Goal: Information Seeking & Learning: Learn about a topic

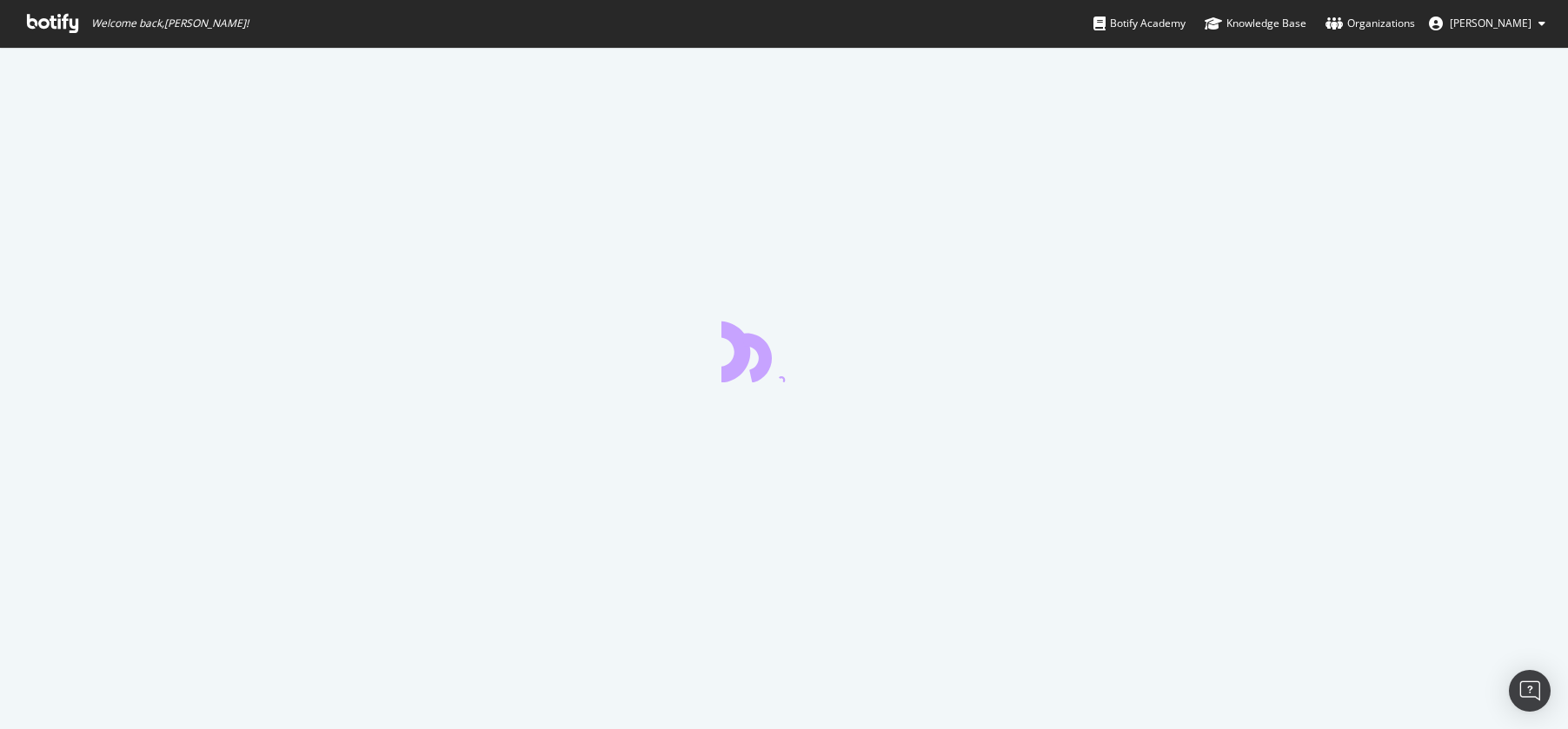
click at [55, 39] on span "Welcome back, [PERSON_NAME] !" at bounding box center [138, 23] width 249 height 47
click at [40, 33] on icon at bounding box center [53, 24] width 52 height 19
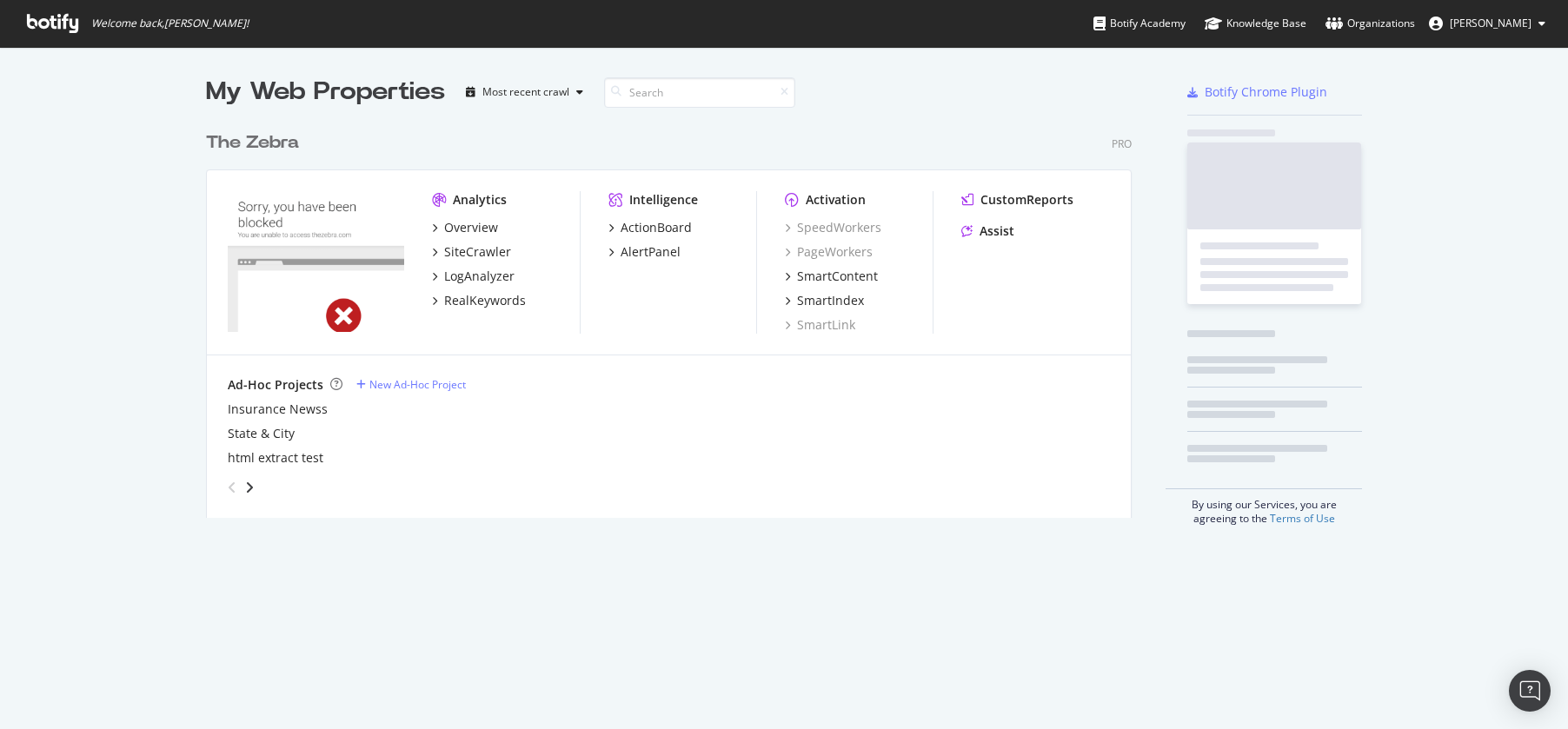
scroll to position [408, 939]
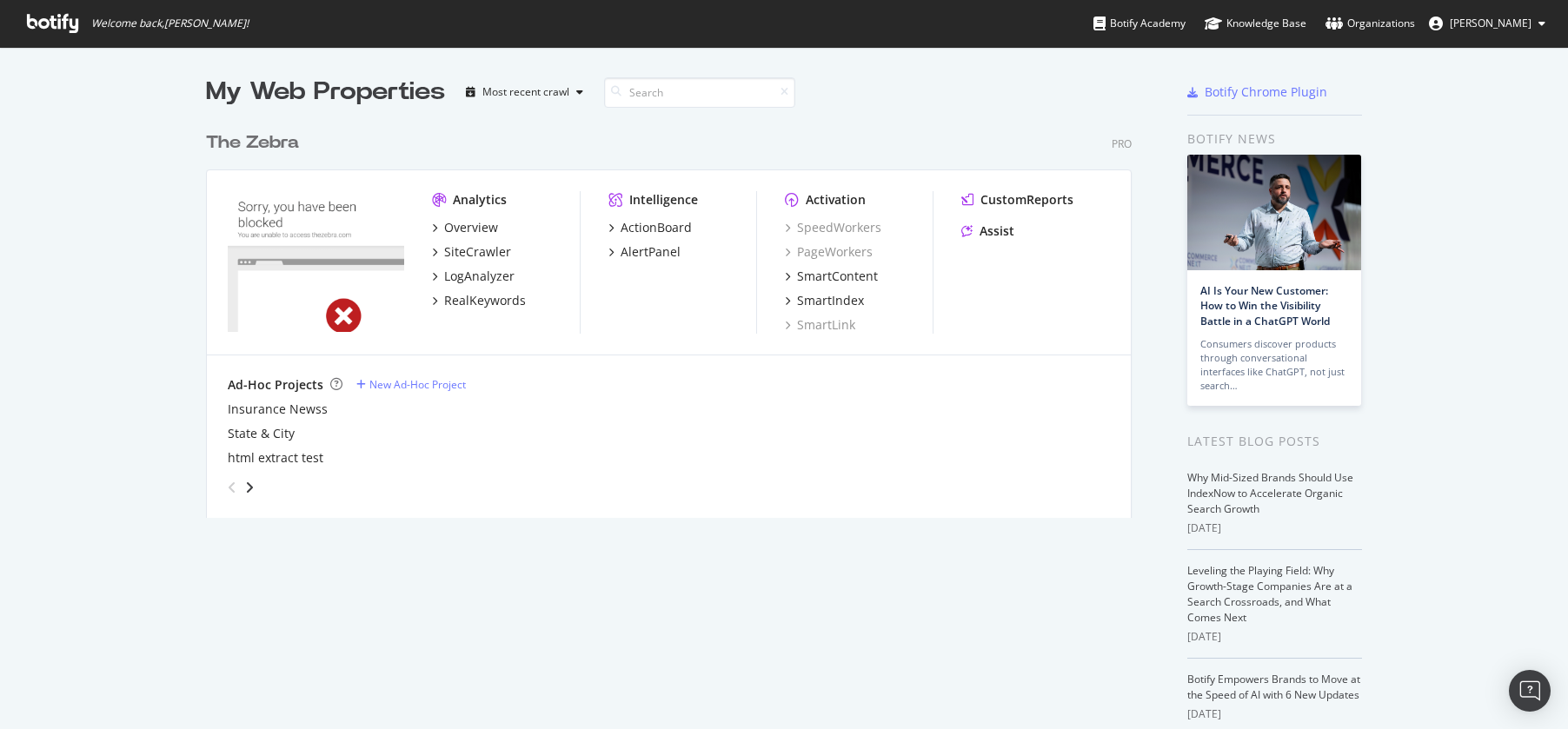
click at [40, 31] on icon at bounding box center [53, 24] width 52 height 19
click at [477, 249] on div "SiteCrawler" at bounding box center [477, 252] width 67 height 17
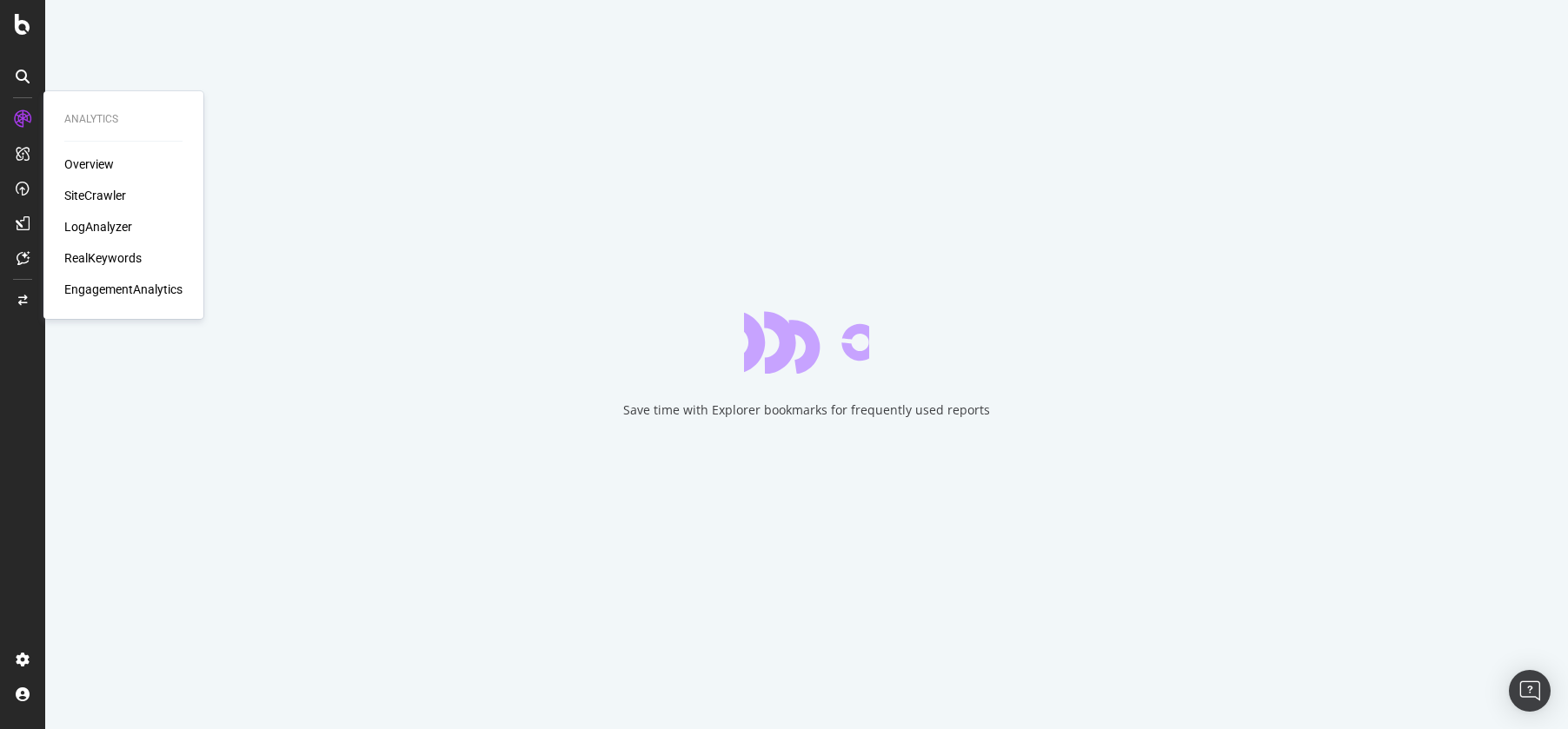
click at [105, 195] on div "SiteCrawler" at bounding box center [95, 195] width 61 height 17
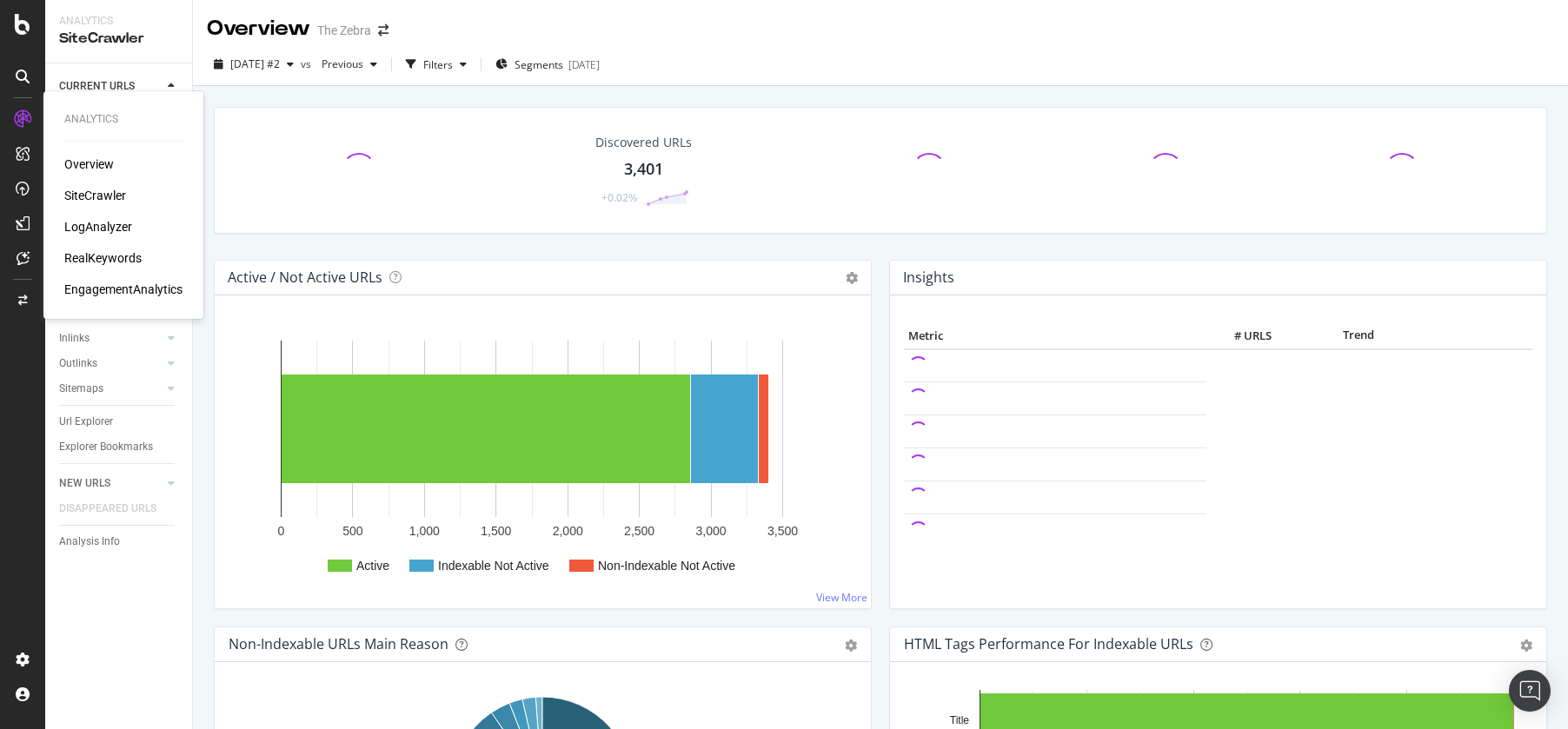
click at [92, 258] on div "RealKeywords" at bounding box center [103, 258] width 78 height 17
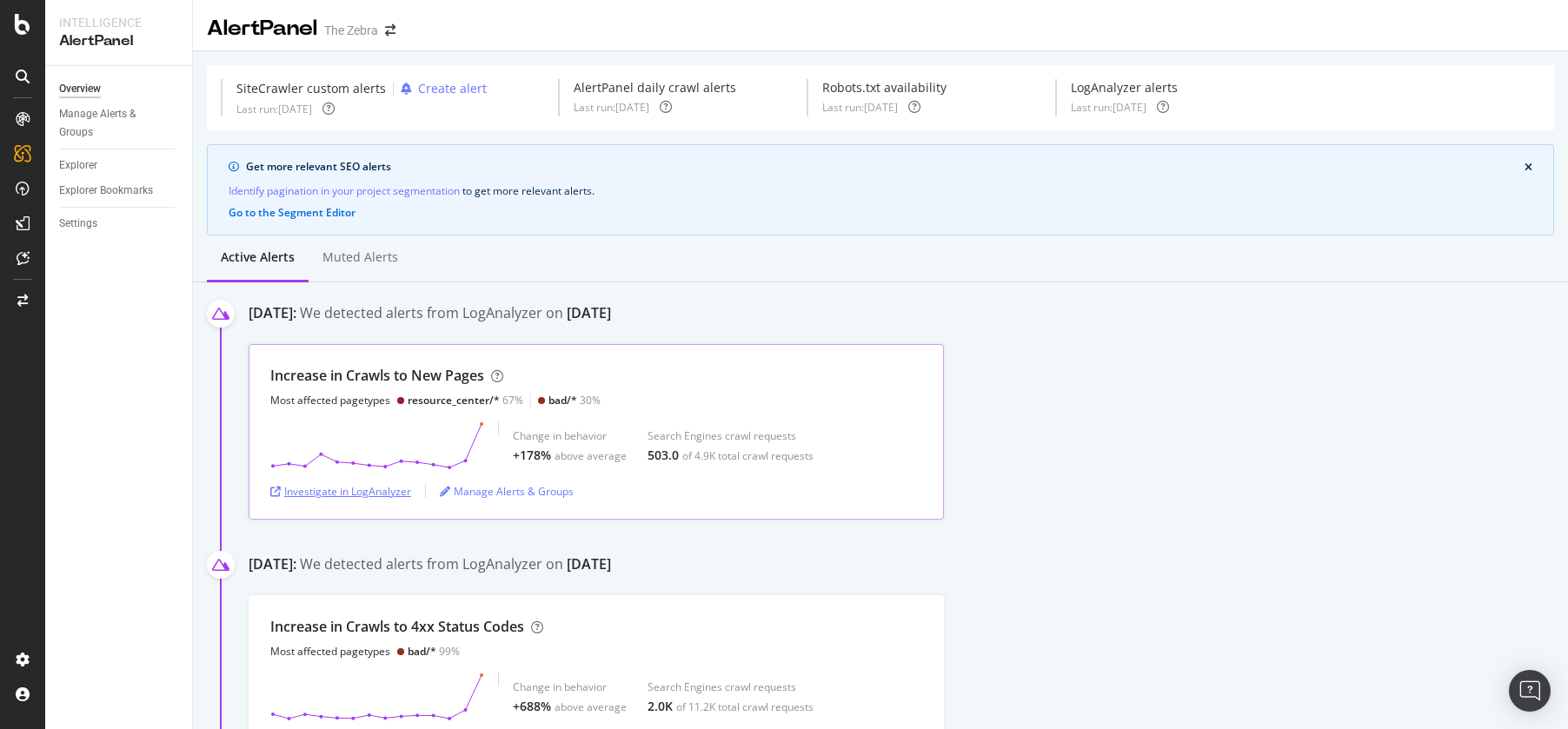
click at [379, 486] on div "Investigate in LogAnalyzer" at bounding box center [340, 490] width 141 height 14
click at [544, 398] on div "bad/* 30%" at bounding box center [568, 399] width 62 height 14
drag, startPoint x: 546, startPoint y: 398, endPoint x: 577, endPoint y: 399, distance: 31.0
click at [577, 399] on div "bad/* 30%" at bounding box center [574, 399] width 52 height 14
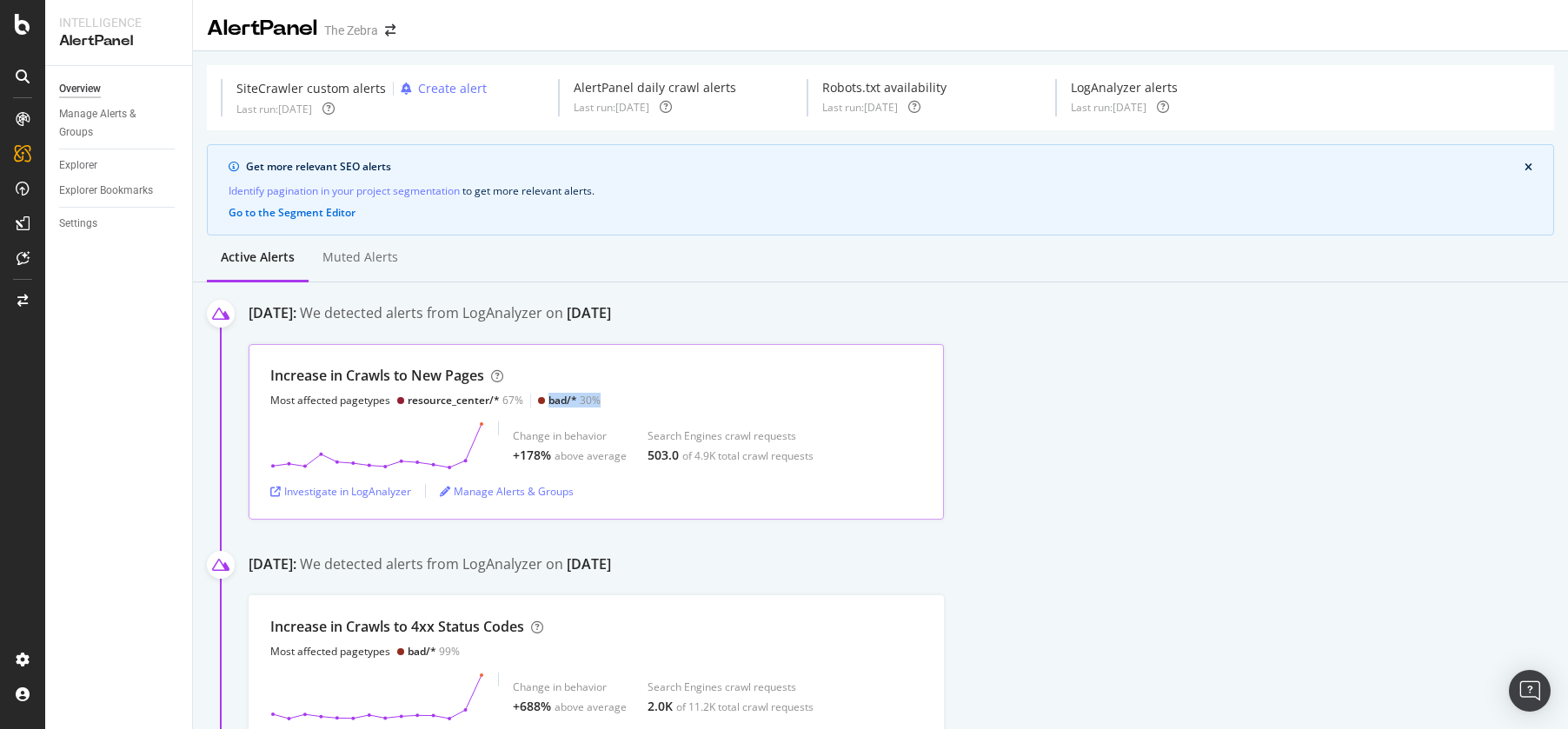
drag, startPoint x: 595, startPoint y: 403, endPoint x: 537, endPoint y: 403, distance: 58.0
click at [538, 403] on div "bad/* 30%" at bounding box center [568, 399] width 62 height 14
click at [548, 403] on div "bad/*" at bounding box center [563, 399] width 29 height 14
drag, startPoint x: 546, startPoint y: 400, endPoint x: 592, endPoint y: 395, distance: 46.3
click at [592, 395] on div "bad/* 30%" at bounding box center [574, 399] width 52 height 14
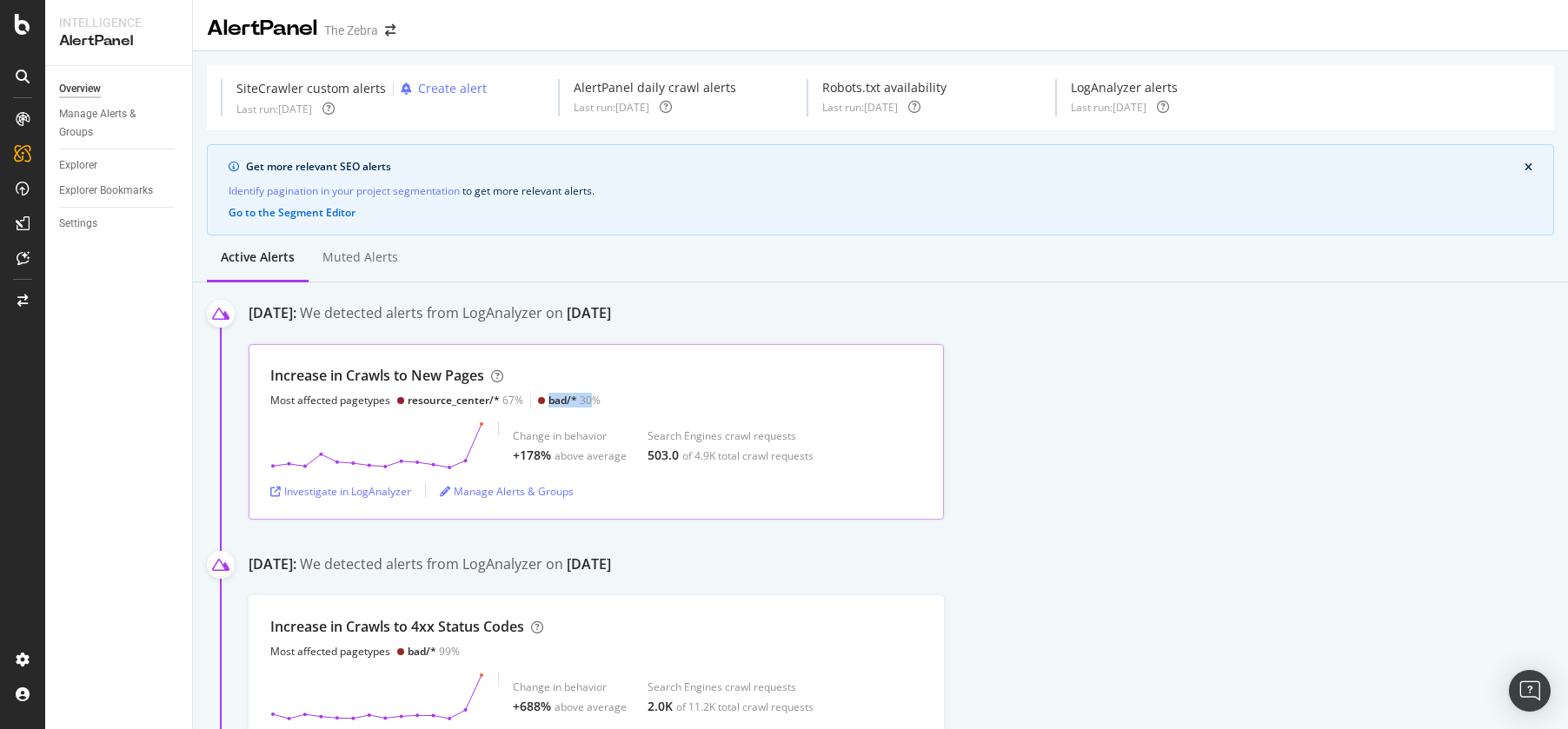
click at [592, 395] on div "bad/* 30%" at bounding box center [574, 399] width 52 height 14
drag, startPoint x: 605, startPoint y: 398, endPoint x: 539, endPoint y: 398, distance: 66.0
click at [539, 398] on div "Increase in [GEOGRAPHIC_DATA] to New Pages Most affected pagetypes resource_cen…" at bounding box center [596, 387] width 652 height 42
click at [551, 395] on div "bad/*" at bounding box center [563, 399] width 29 height 14
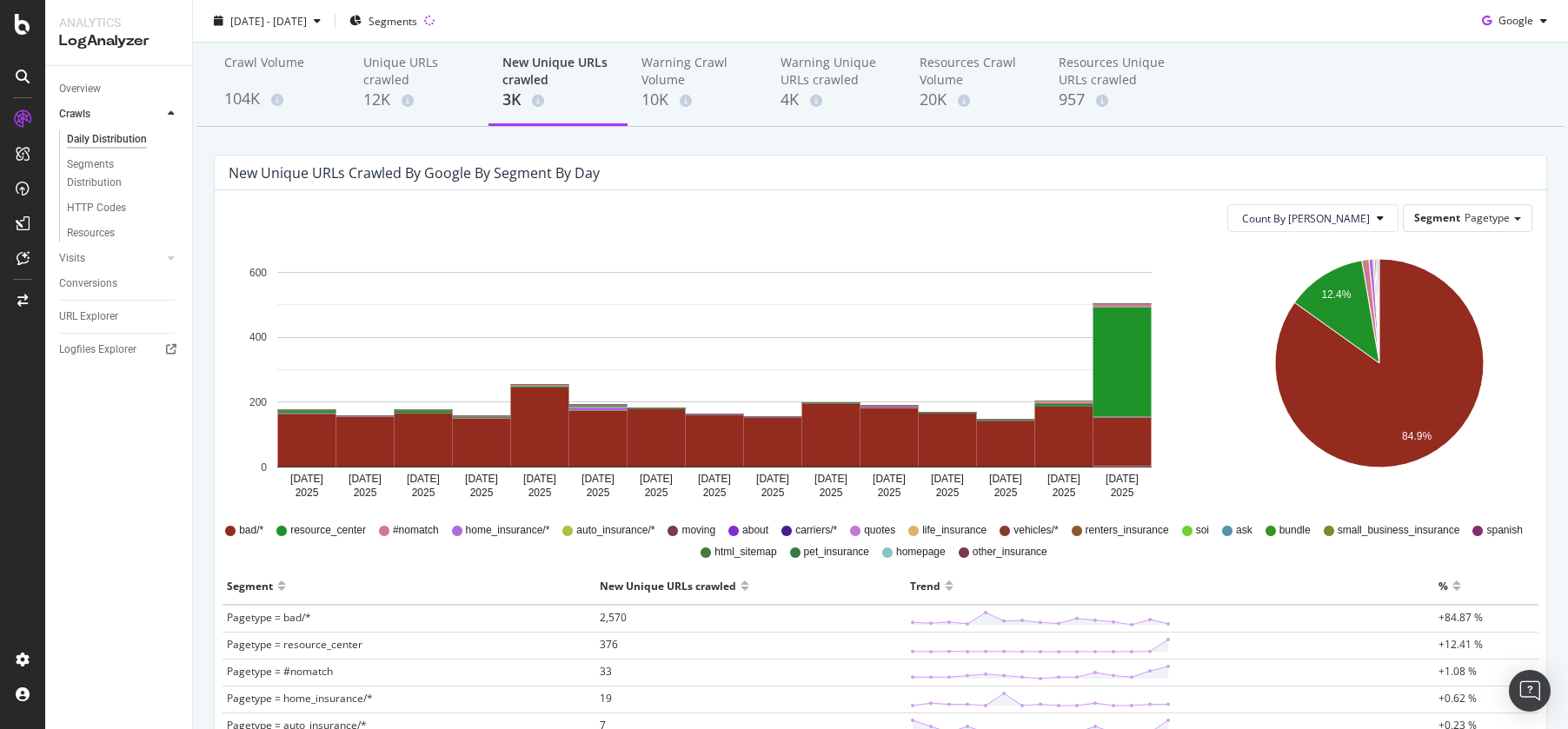
scroll to position [73, 0]
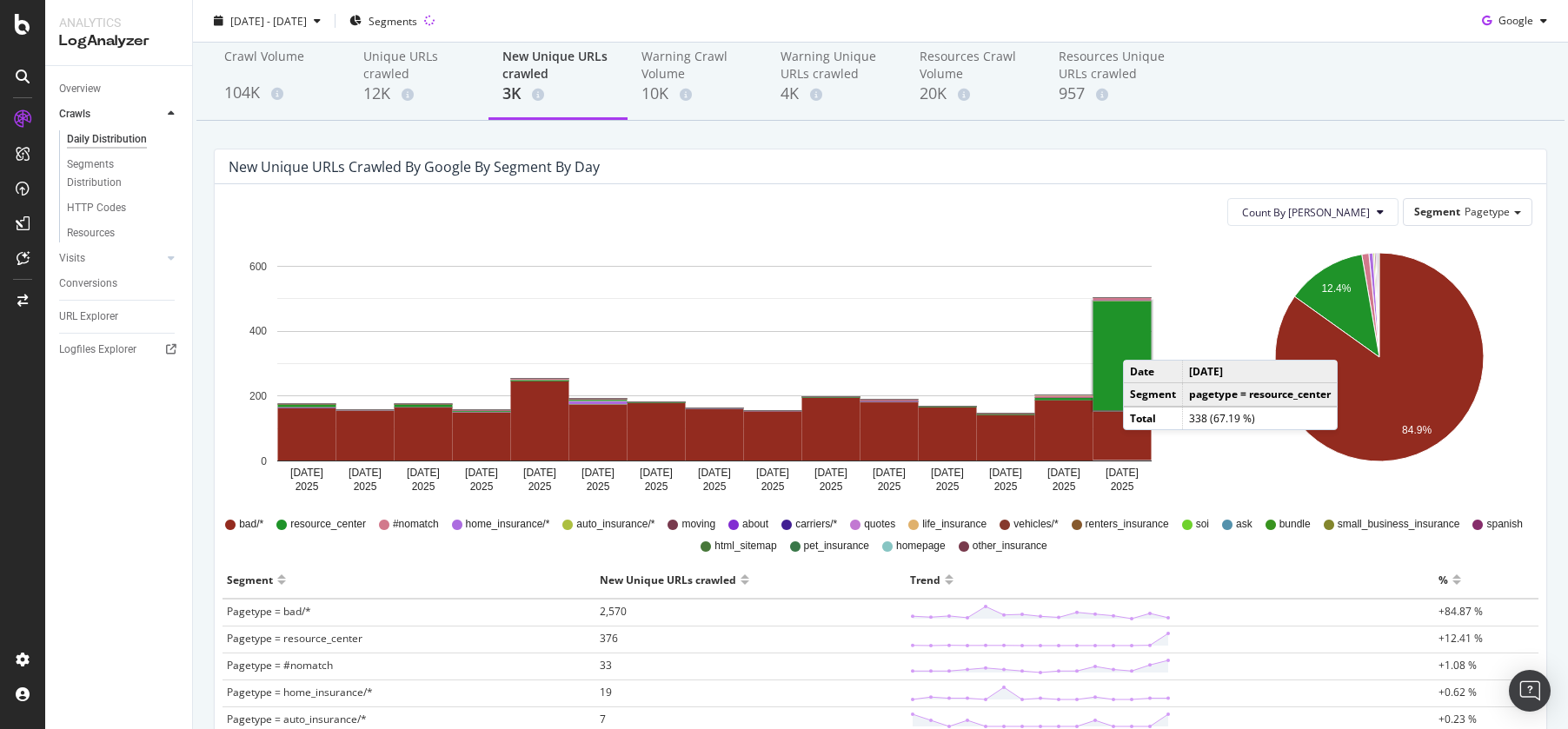
click at [1141, 342] on rect "A chart." at bounding box center [1122, 355] width 58 height 108
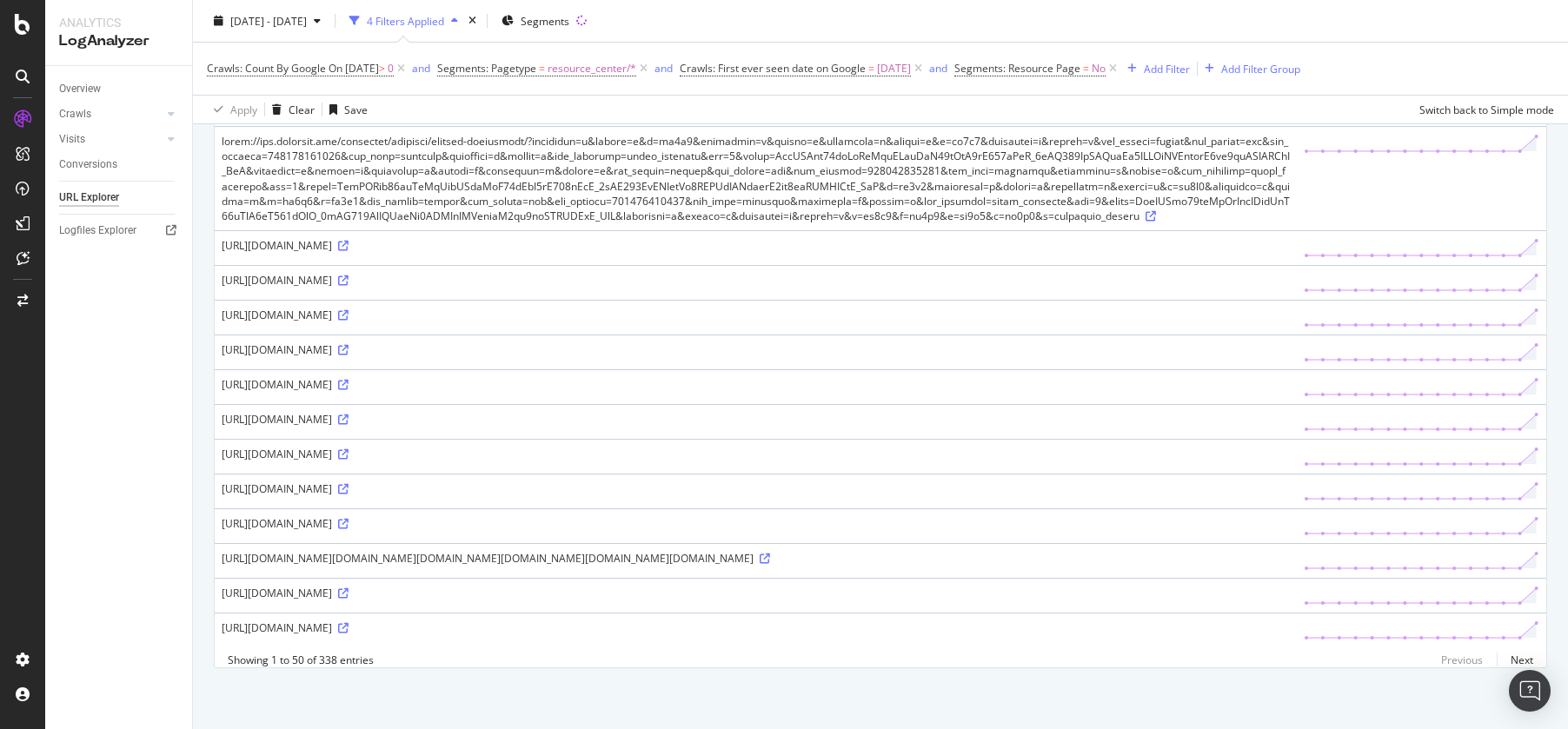
scroll to position [4190, 0]
drag, startPoint x: 727, startPoint y: 586, endPoint x: 835, endPoint y: 589, distance: 108.0
click at [835, 620] on div "https://www.thezebra.com/resources/research/renting-statistics/?matchtype=b&dev…" at bounding box center [755, 626] width 1068 height 14
drag, startPoint x: 787, startPoint y: 588, endPoint x: 849, endPoint y: 588, distance: 62.0
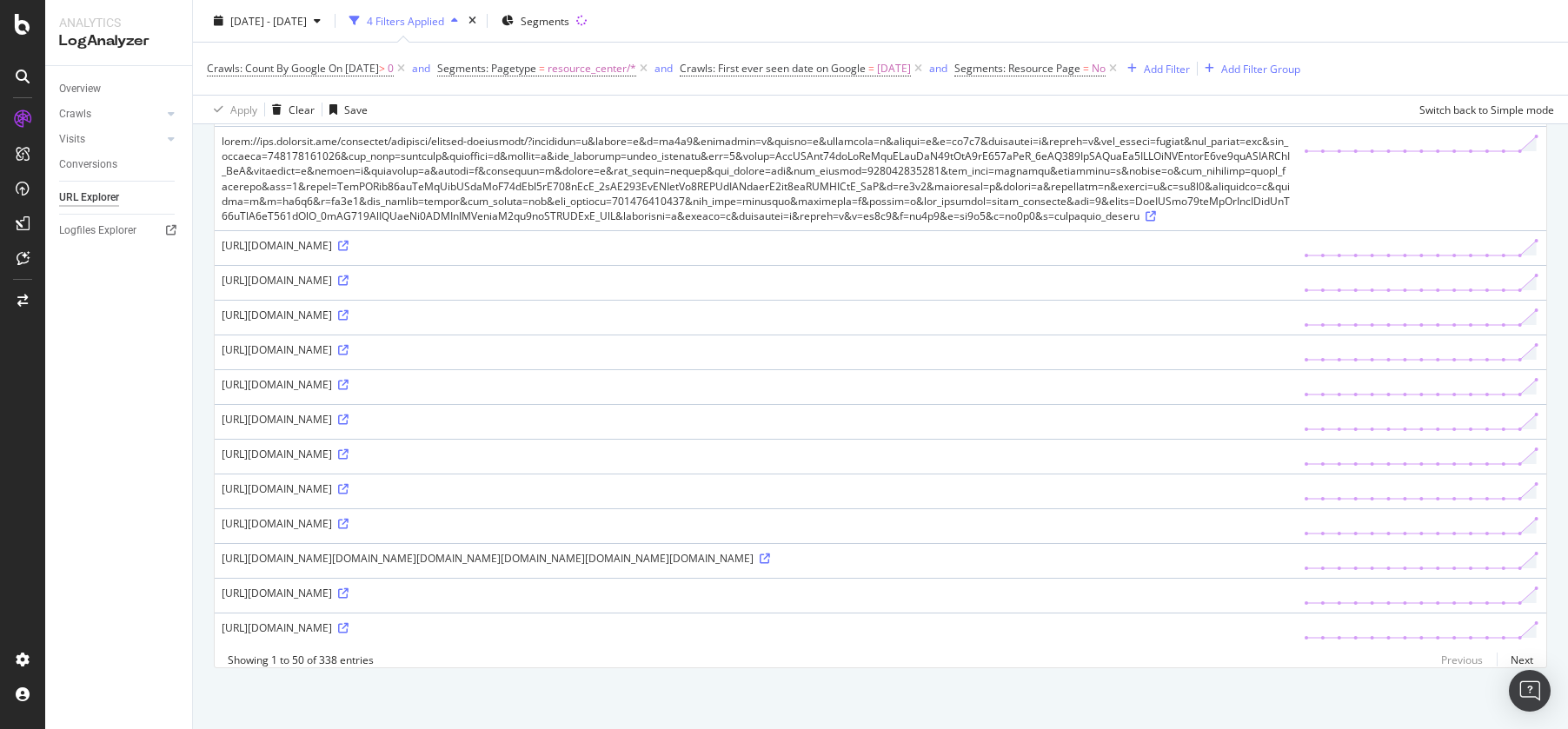
click at [849, 620] on div "https://www.thezebra.com/resources/research/renting-statistics/?matchtype=b&dev…" at bounding box center [755, 626] width 1068 height 14
drag, startPoint x: 783, startPoint y: 586, endPoint x: 861, endPoint y: 589, distance: 78.1
click at [861, 620] on div "https://www.thezebra.com/resources/research/renting-statistics/?matchtype=b&dev…" at bounding box center [755, 626] width 1068 height 14
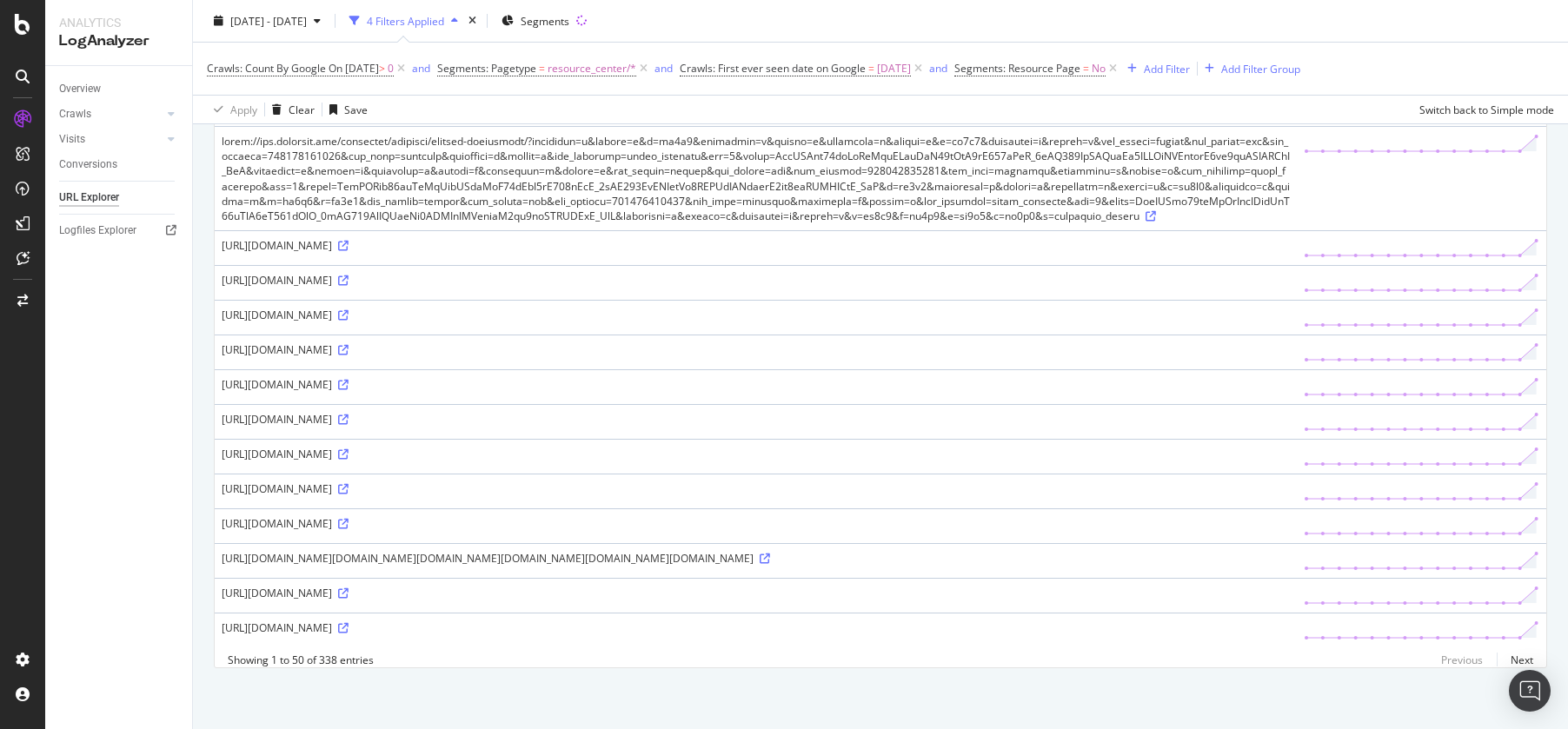
drag, startPoint x: 258, startPoint y: 601, endPoint x: 382, endPoint y: 607, distance: 124.1
click at [385, 620] on div "https://www.thezebra.com/resources/research/renting-statistics/?matchtype=b&dev…" at bounding box center [755, 626] width 1068 height 14
click at [388, 620] on div "https://www.thezebra.com/resources/research/renting-statistics/?matchtype=b&dev…" at bounding box center [755, 626] width 1068 height 14
click at [1512, 660] on link "Next" at bounding box center [1515, 660] width 36 height 25
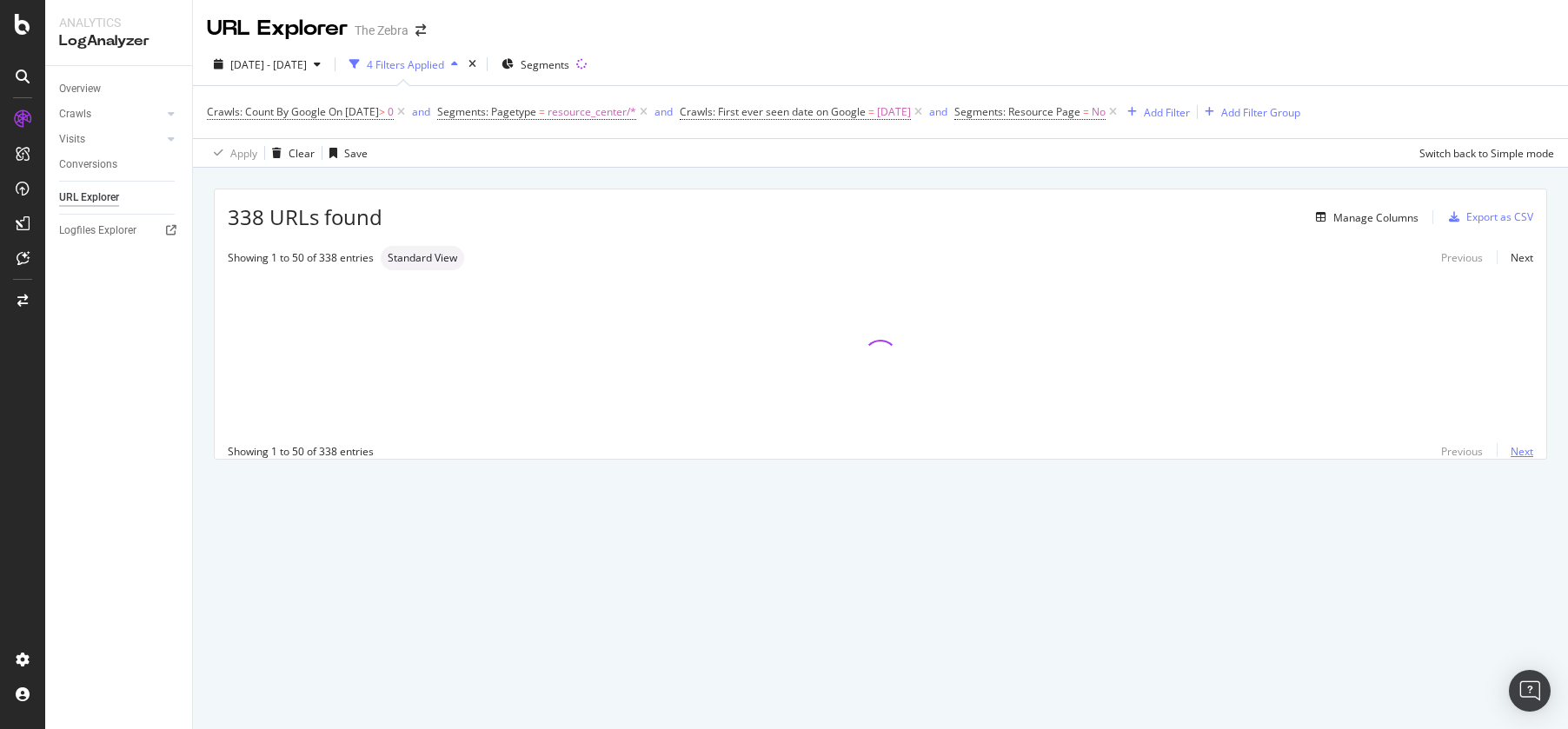
scroll to position [0, 0]
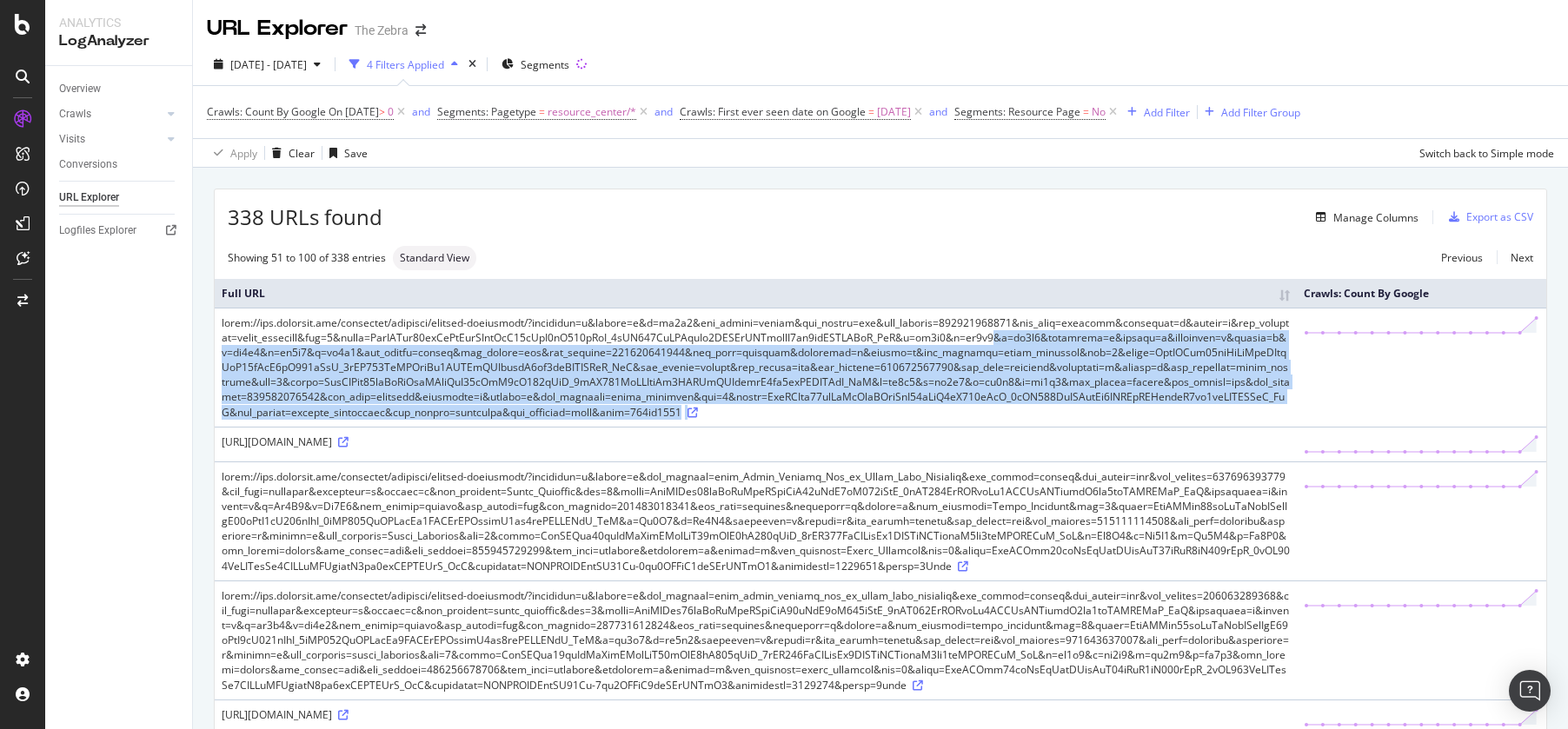
drag, startPoint x: 1068, startPoint y: 342, endPoint x: 1051, endPoint y: 420, distance: 79.8
click at [1051, 420] on td at bounding box center [755, 367] width 1082 height 119
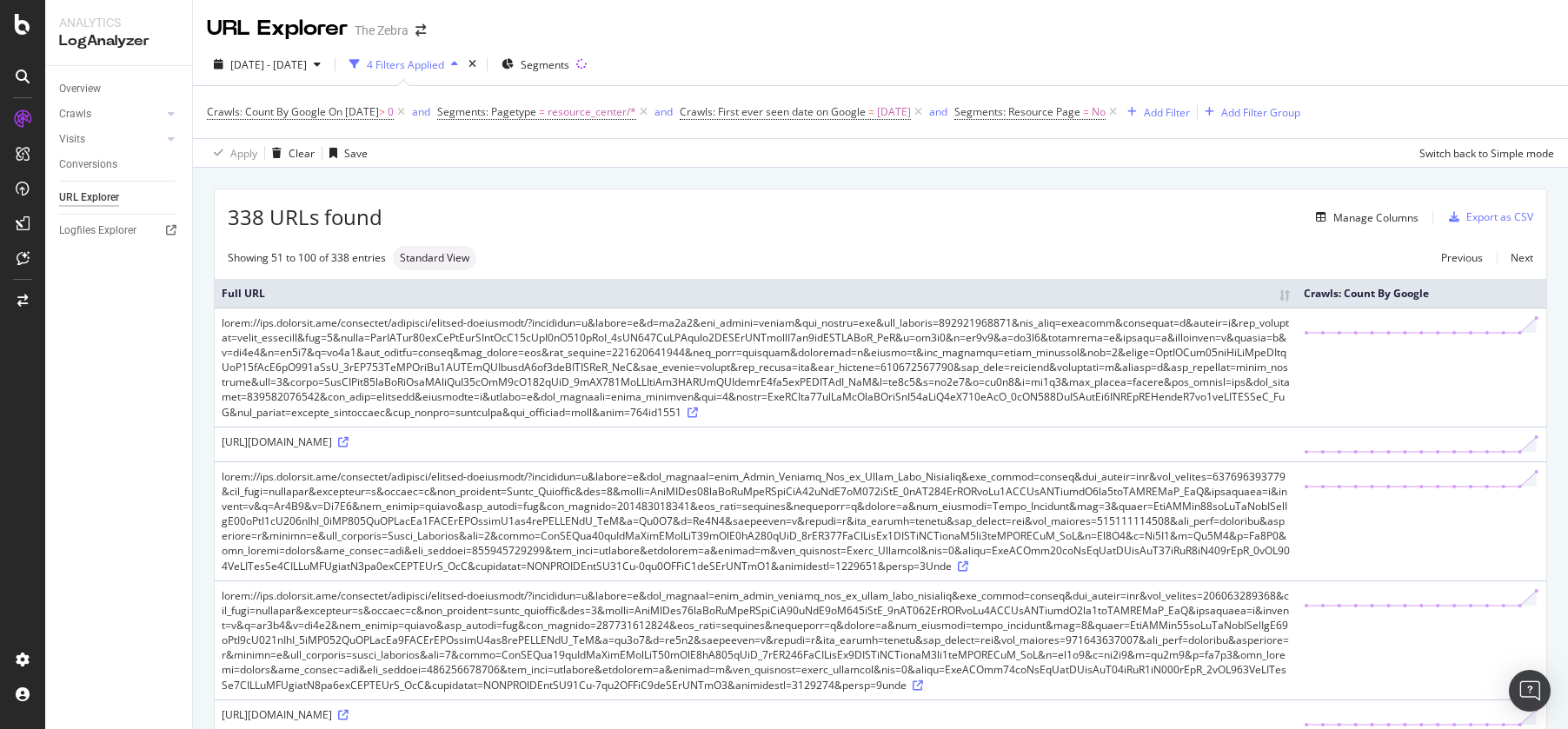
click at [1017, 449] on div "https://www.thezebra.com/resources/research/renting-statistics/?matchtype=b&dev…" at bounding box center [755, 441] width 1068 height 14
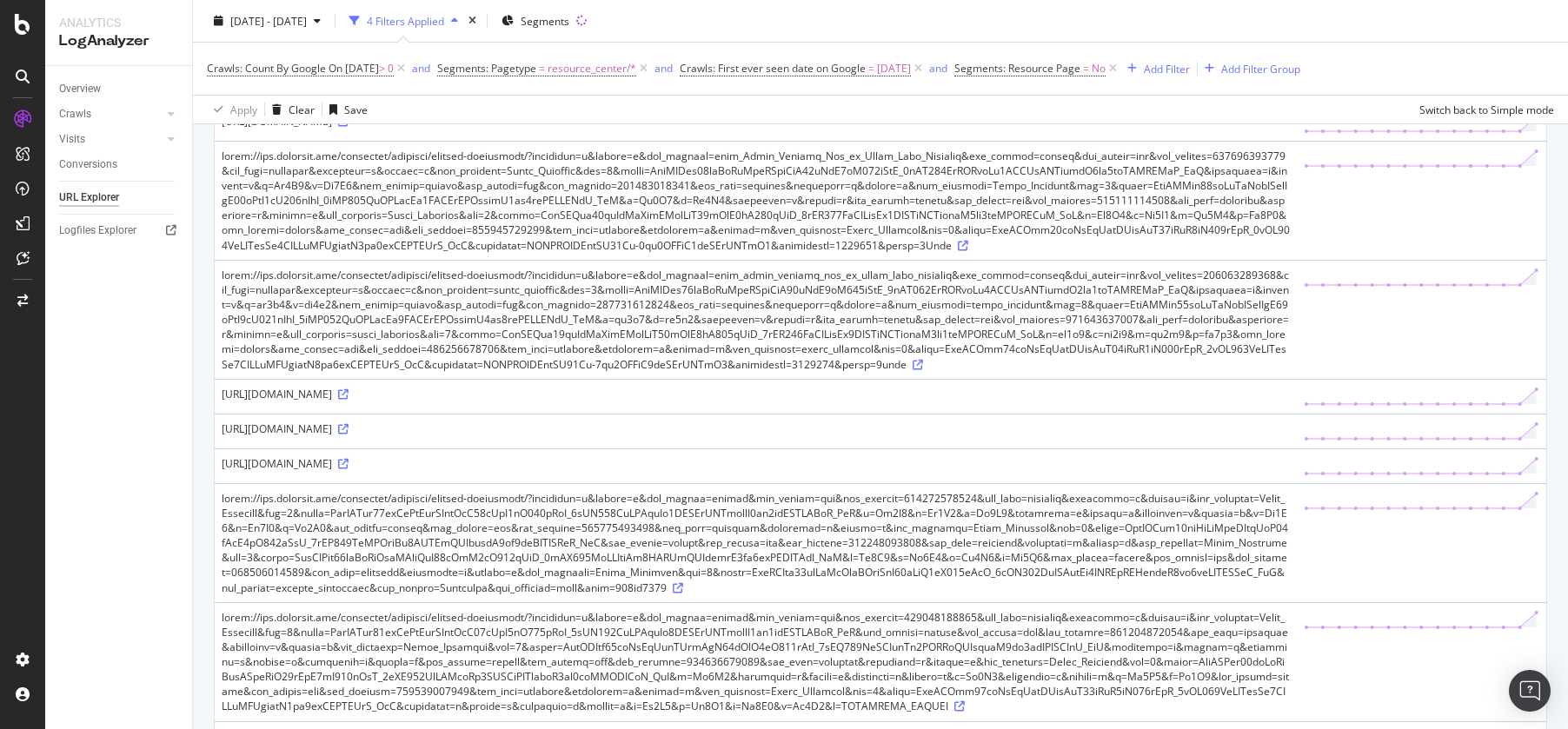
scroll to position [323, 0]
click at [1028, 357] on div at bounding box center [755, 317] width 1068 height 104
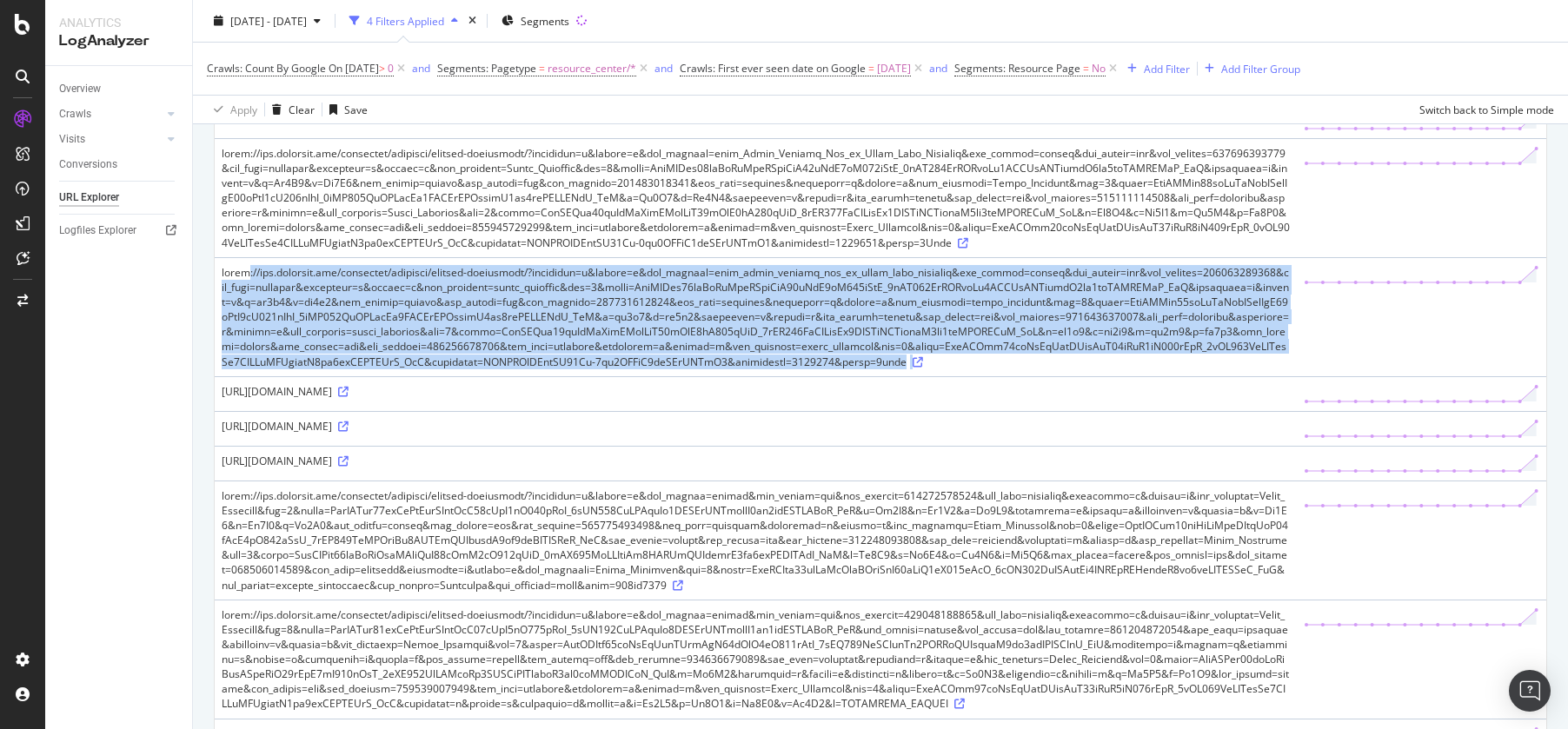
click at [1028, 357] on div at bounding box center [755, 317] width 1068 height 104
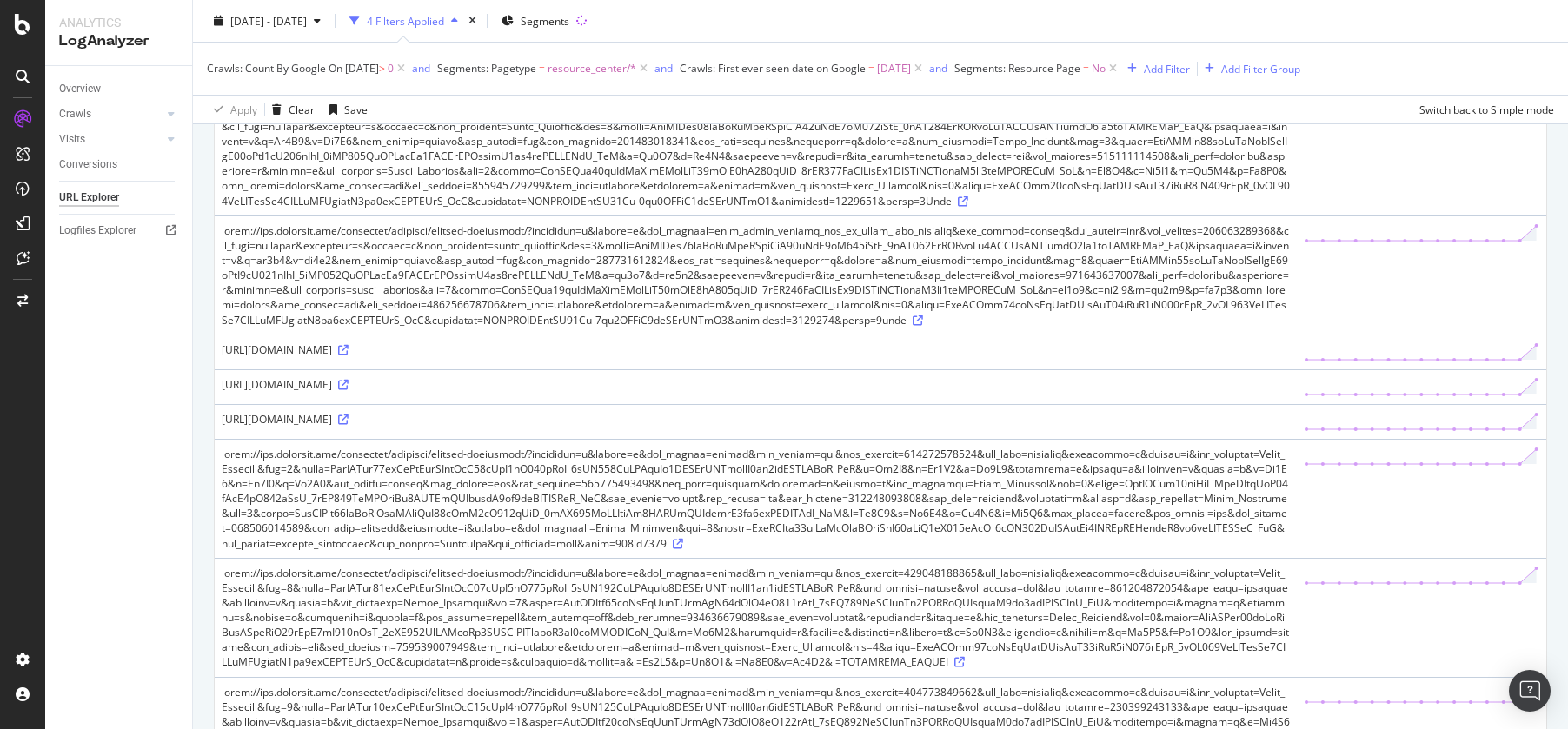
click at [1002, 357] on div at bounding box center [755, 349] width 1068 height 14
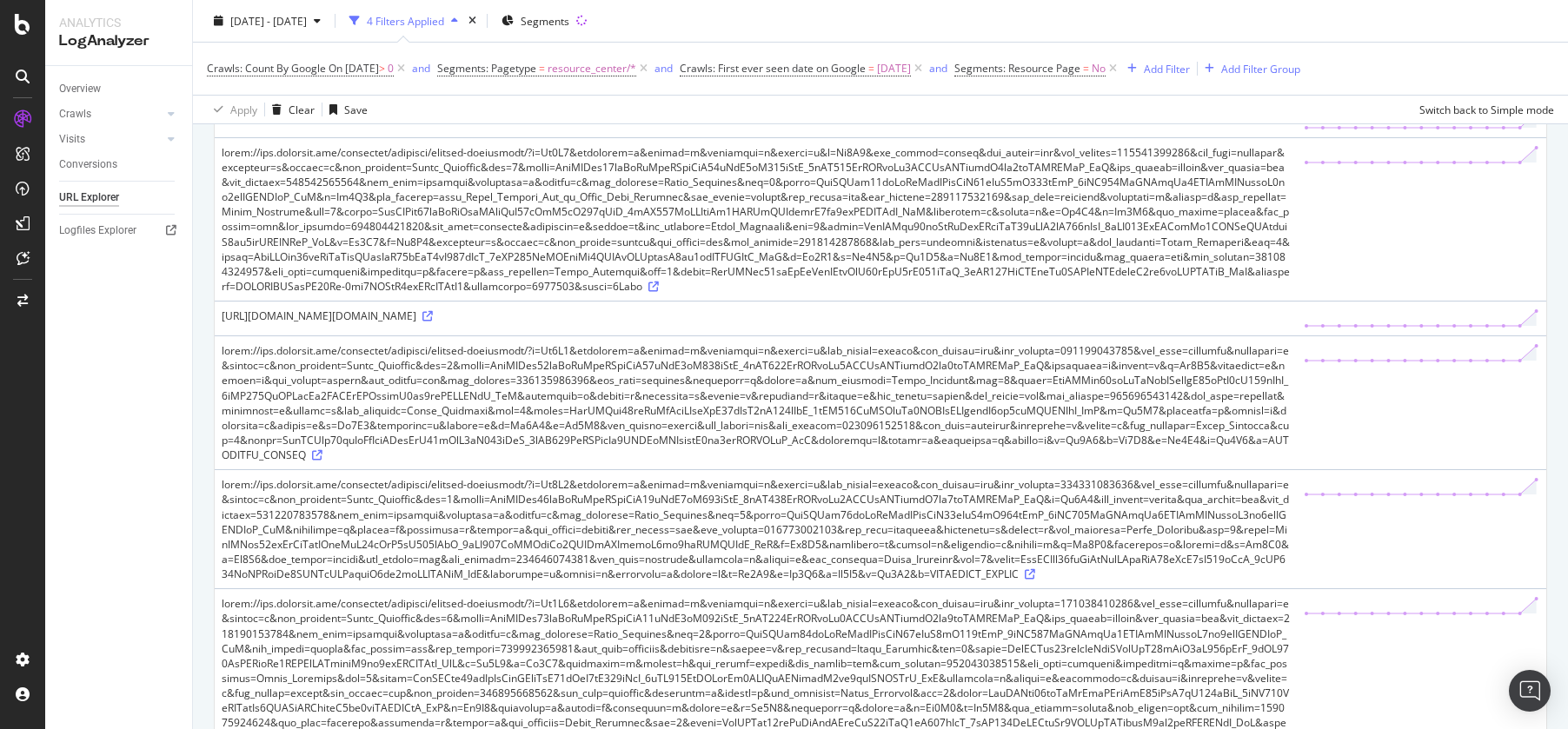
scroll to position [2132, 0]
drag, startPoint x: 989, startPoint y: 478, endPoint x: 995, endPoint y: 567, distance: 89.2
click at [995, 134] on td "https://www.thezebra.com/resources/research/renting-statistics/?r=Mw2D5&matchty…" at bounding box center [755, 116] width 1082 height 34
click at [1000, 122] on div "https://www.thezebra.com/resources/research/renting-statistics/?r=Mw2D5&matchty…" at bounding box center [755, 114] width 1068 height 14
click at [1016, 122] on div "https://www.thezebra.com/resources/research/renting-statistics/?r=Mw2D5&matchty…" at bounding box center [755, 114] width 1068 height 14
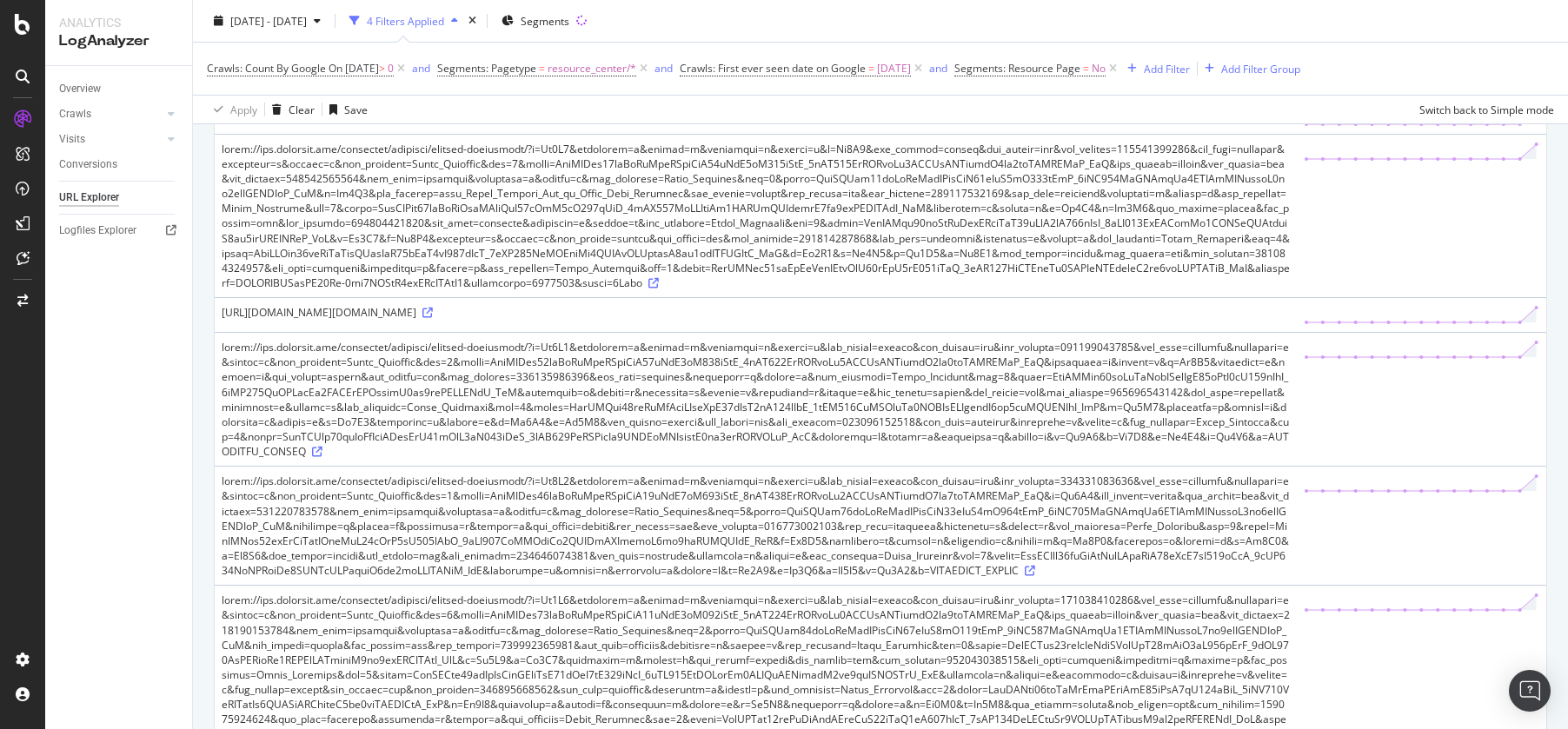
click at [1016, 122] on div "https://www.thezebra.com/resources/research/renting-statistics/?r=Mw2D5&matchty…" at bounding box center [755, 114] width 1068 height 14
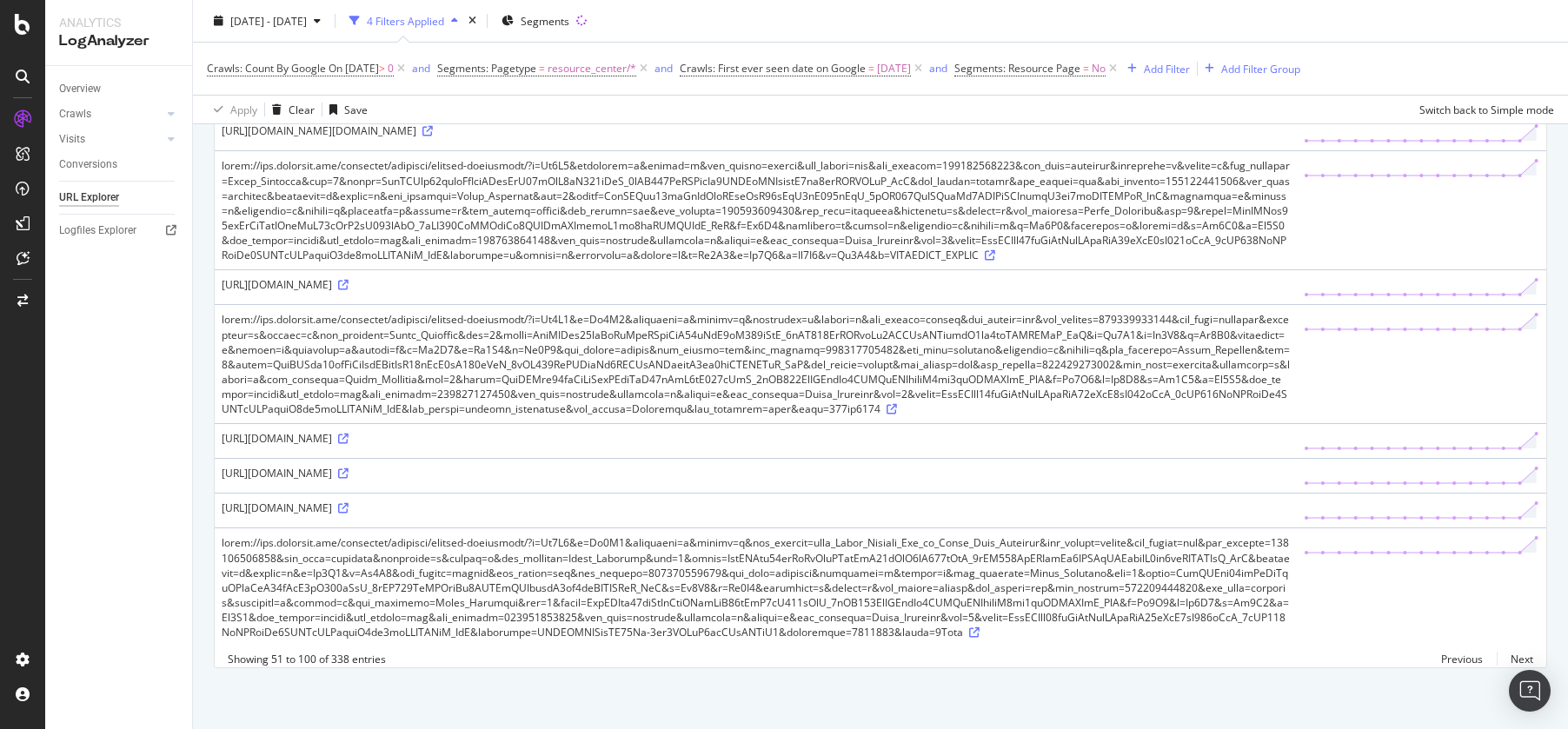
scroll to position [5198, 0]
click at [1511, 654] on link "Next" at bounding box center [1515, 659] width 36 height 25
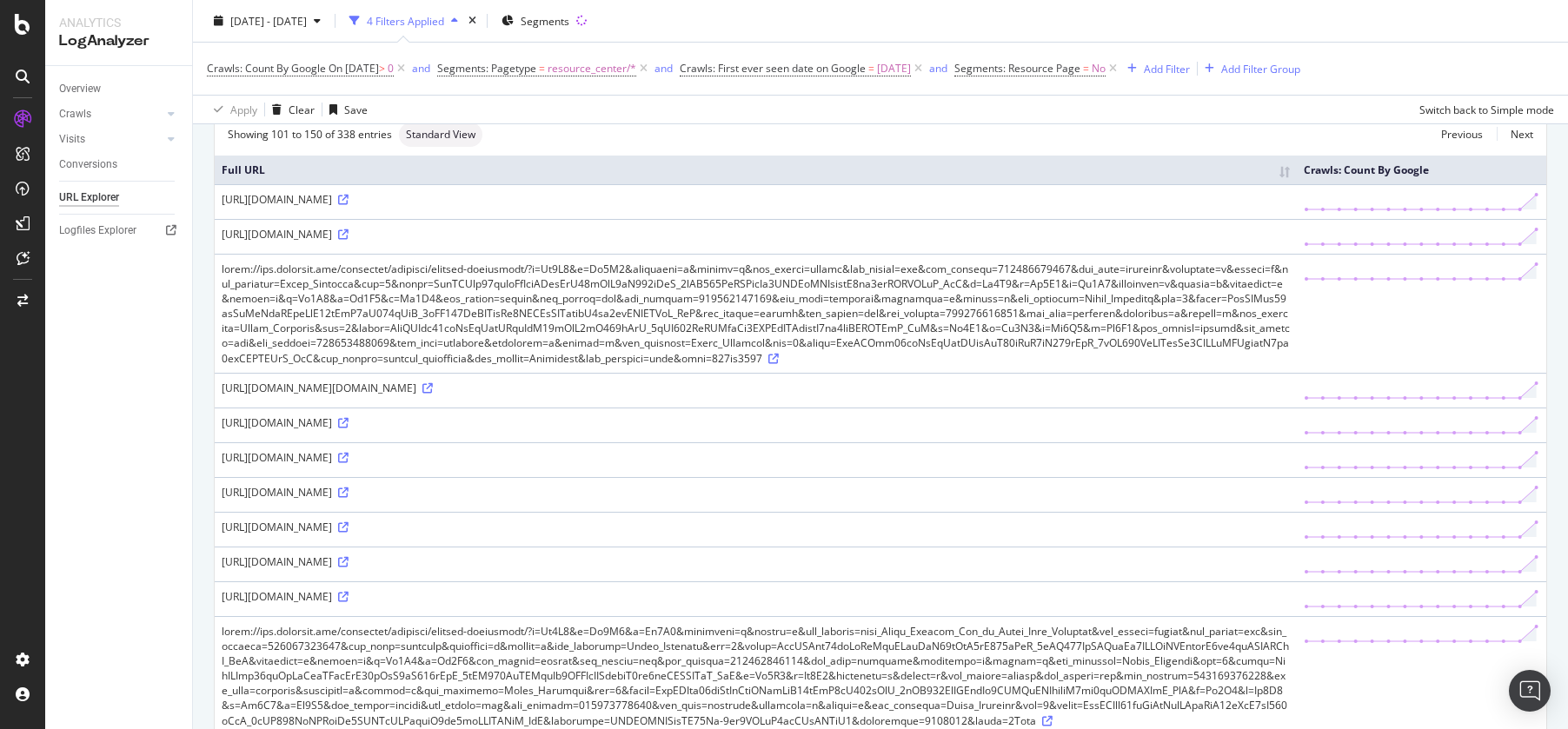
scroll to position [130, 0]
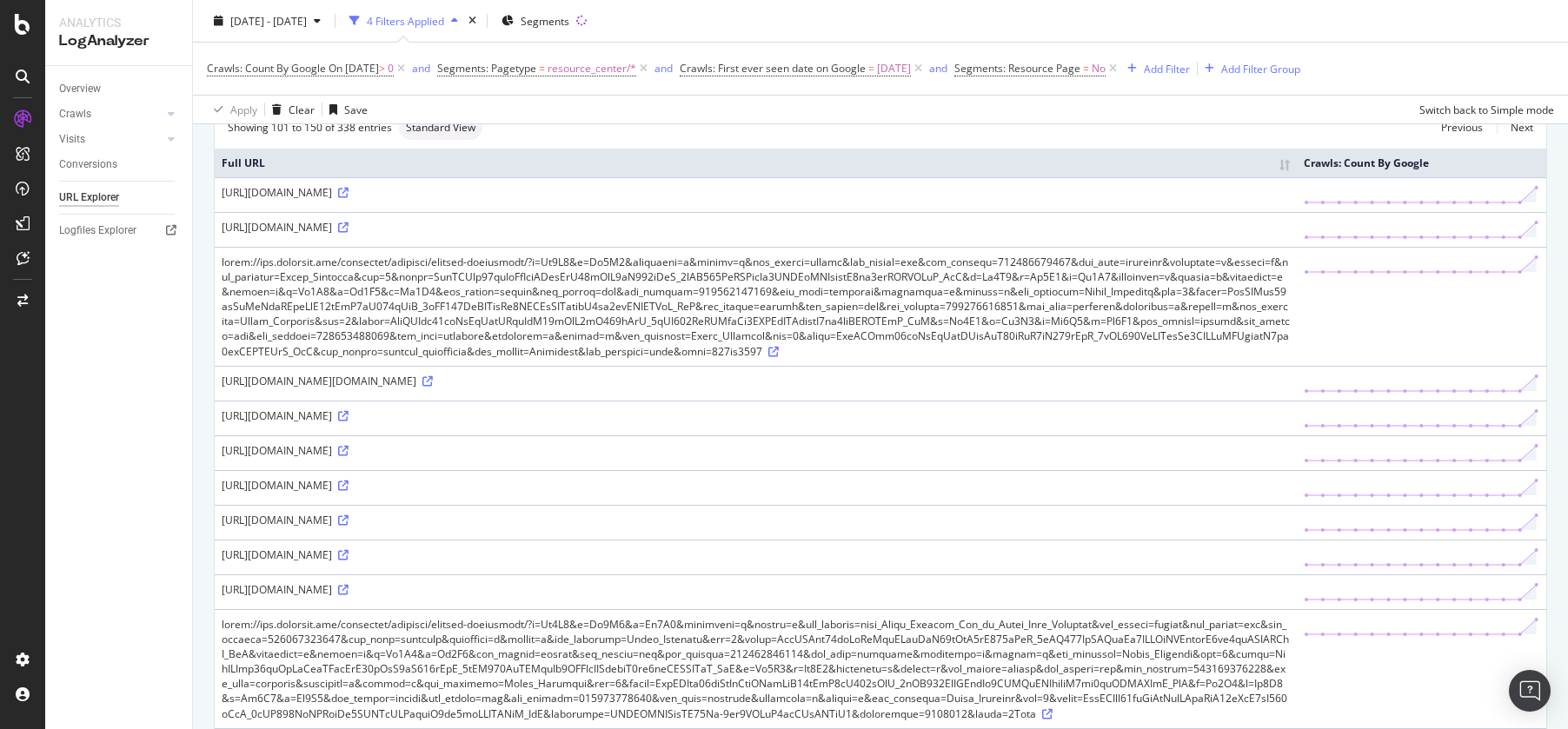
drag, startPoint x: 790, startPoint y: 620, endPoint x: 851, endPoint y: 629, distance: 61.7
click at [851, 458] on div "https://www.thezebra.com/resources/research/renting-statistics/?r=Mw2D5&r=Mw2D5…" at bounding box center [755, 449] width 1068 height 14
drag, startPoint x: 781, startPoint y: 622, endPoint x: 938, endPoint y: 641, distance: 158.1
click at [939, 458] on div "https://www.thezebra.com/resources/research/renting-statistics/?r=Mw2D5&r=Mw2D5…" at bounding box center [755, 449] width 1068 height 14
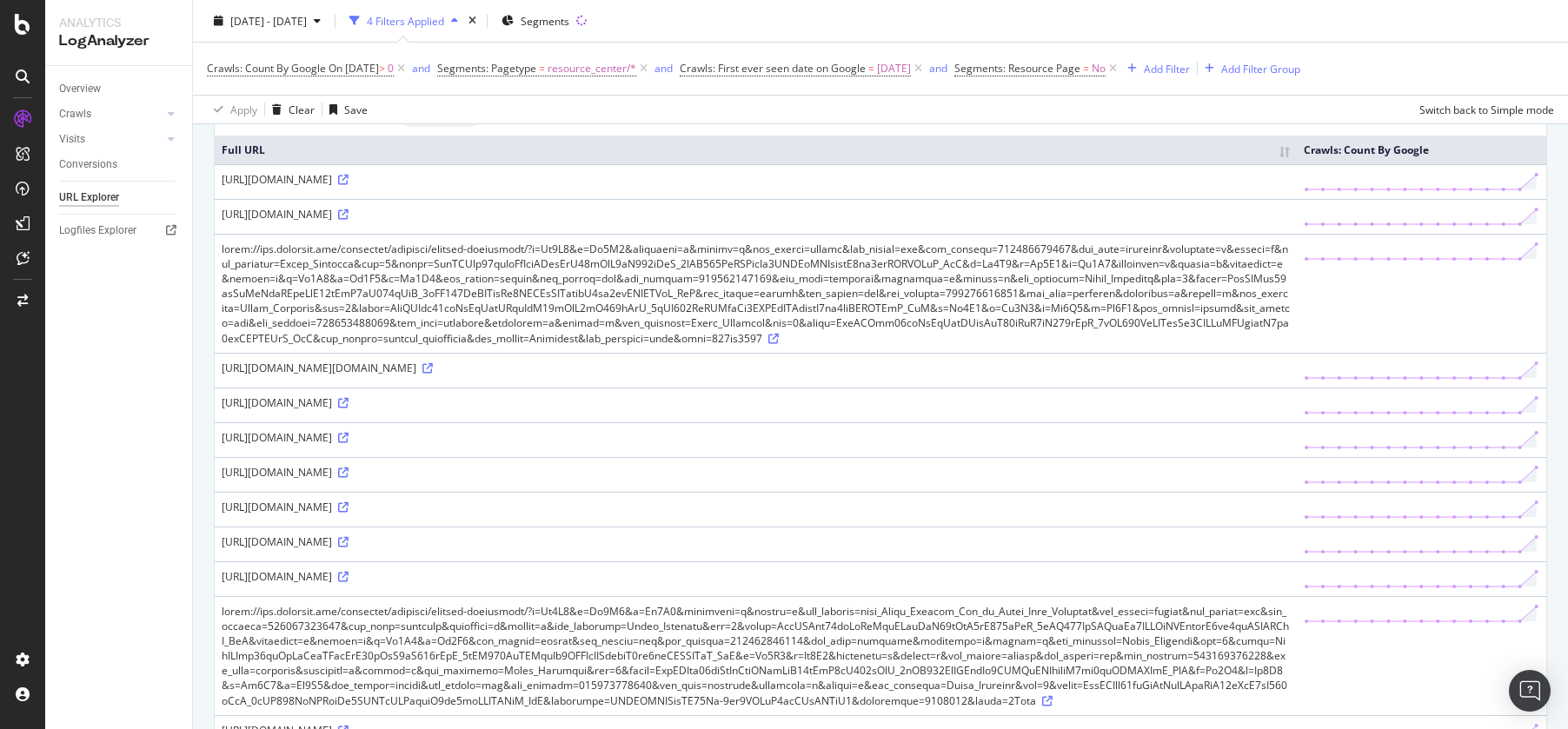
scroll to position [145, 0]
click at [880, 443] on div "https://www.thezebra.com/resources/research/renting-statistics/?r=Mw2D5&r=Mw2D5…" at bounding box center [755, 435] width 1068 height 14
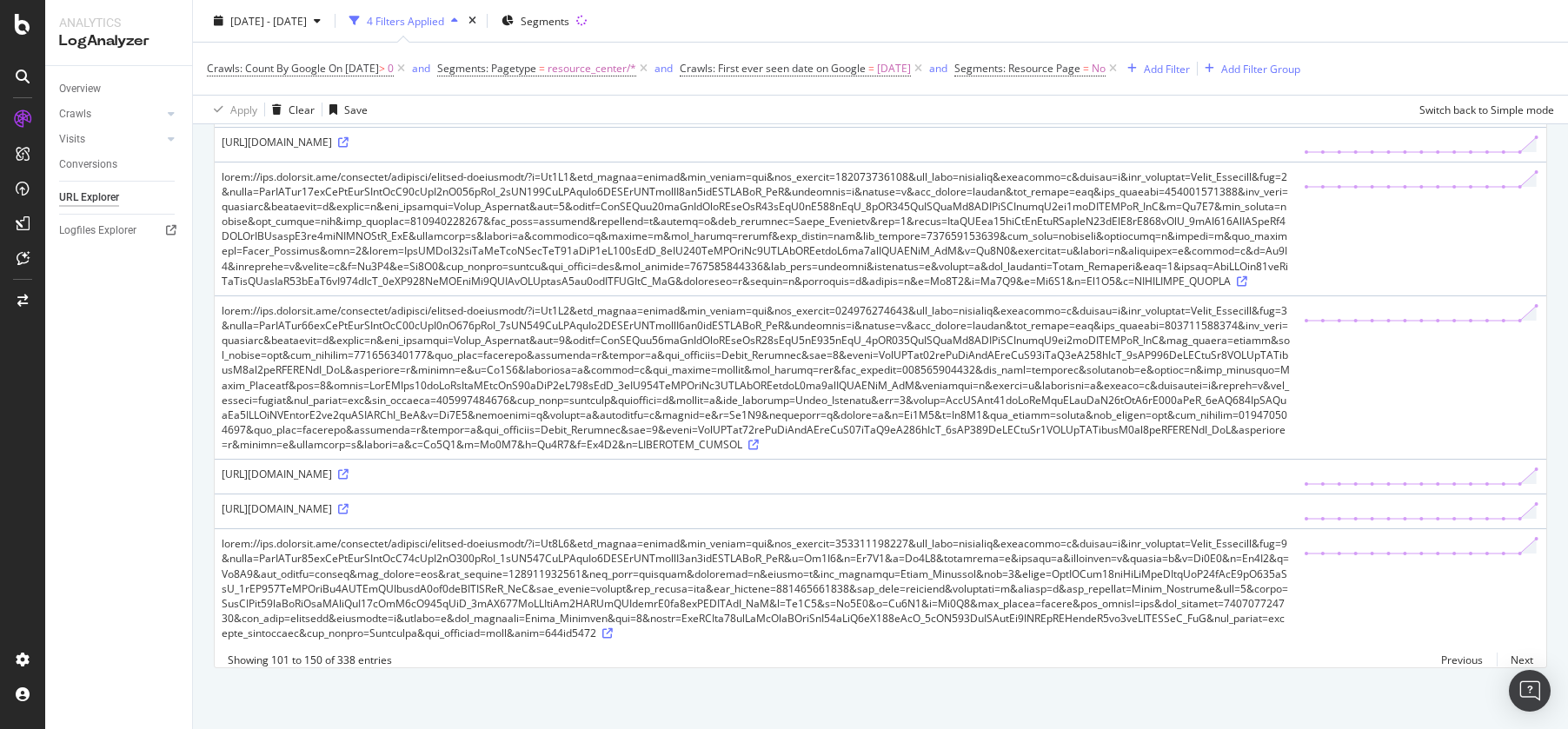
scroll to position [3929, 0]
click at [1170, 592] on div at bounding box center [755, 588] width 1068 height 104
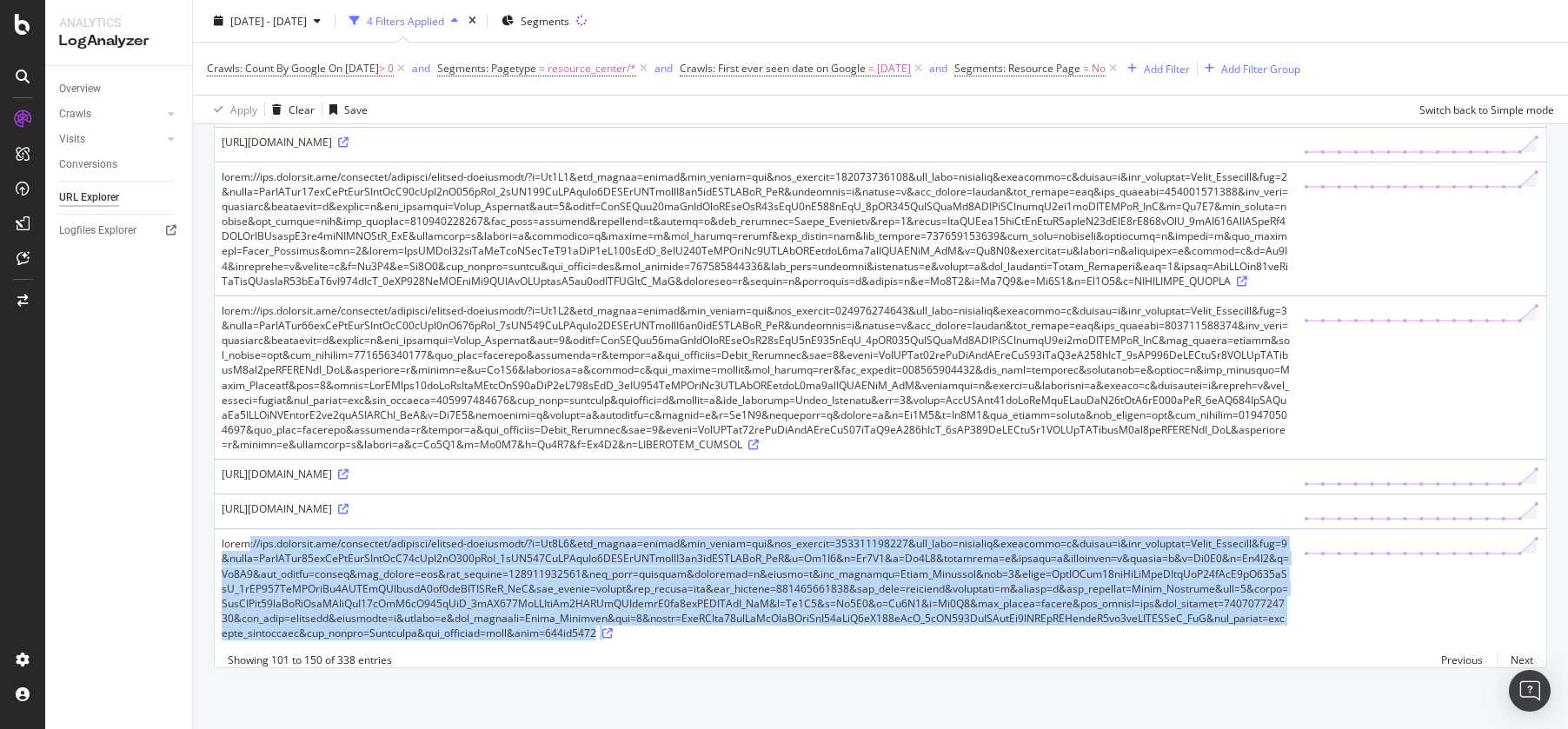
click at [1170, 592] on div at bounding box center [755, 588] width 1068 height 104
click at [1524, 661] on link "Next" at bounding box center [1515, 660] width 36 height 25
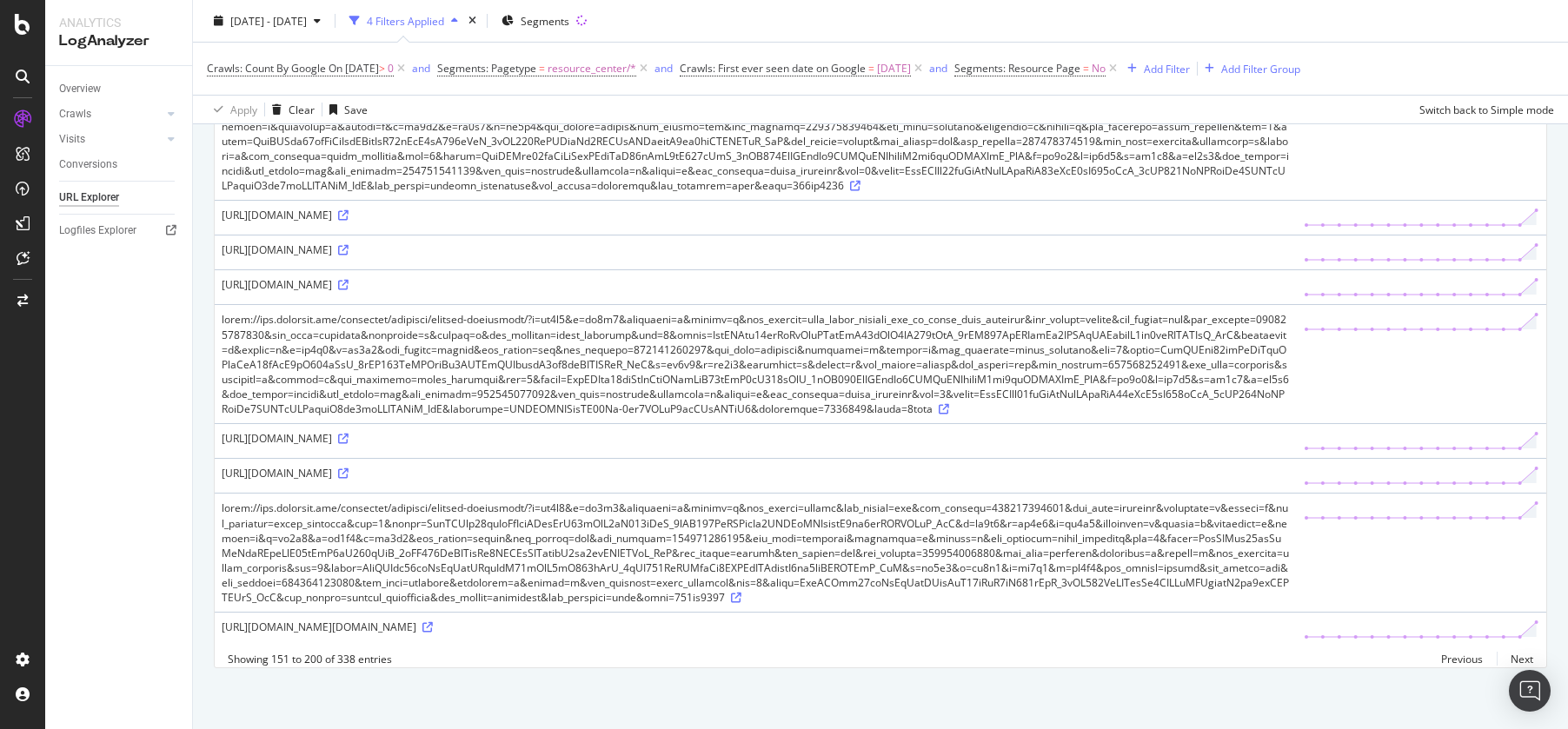
scroll to position [4965, 0]
click at [1519, 658] on link "Next" at bounding box center [1515, 659] width 36 height 25
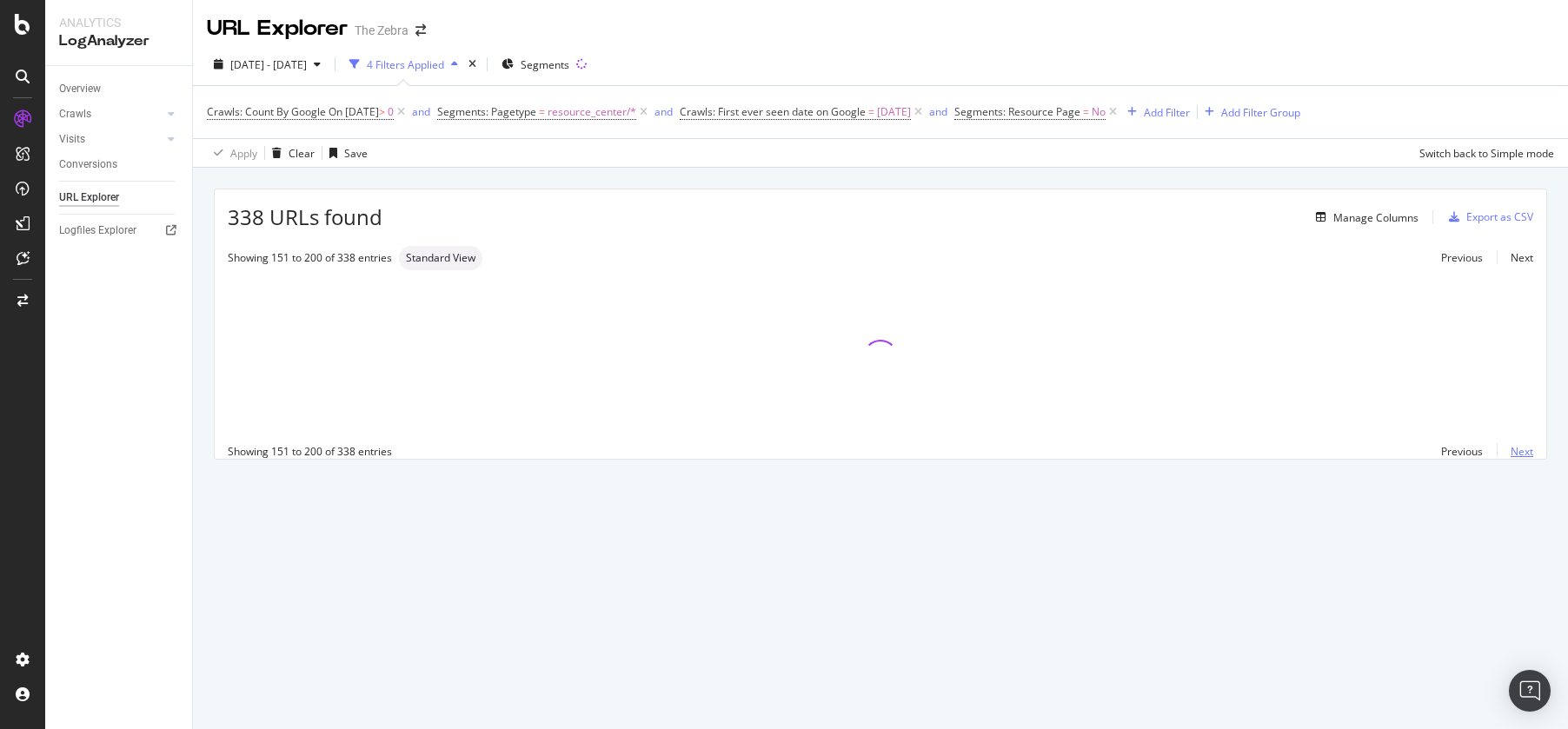
scroll to position [0, 0]
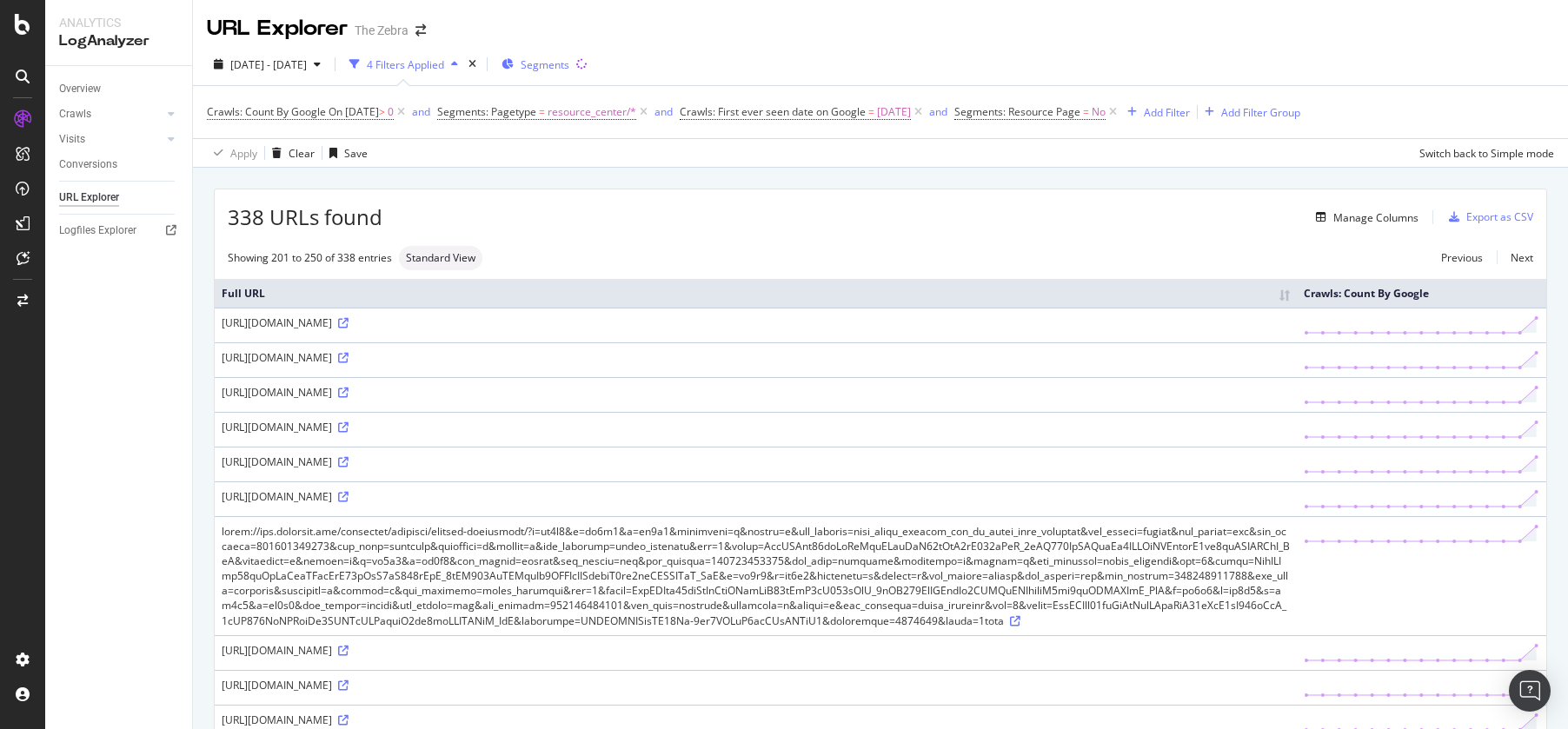
click at [569, 63] on span "Segments" at bounding box center [544, 64] width 49 height 14
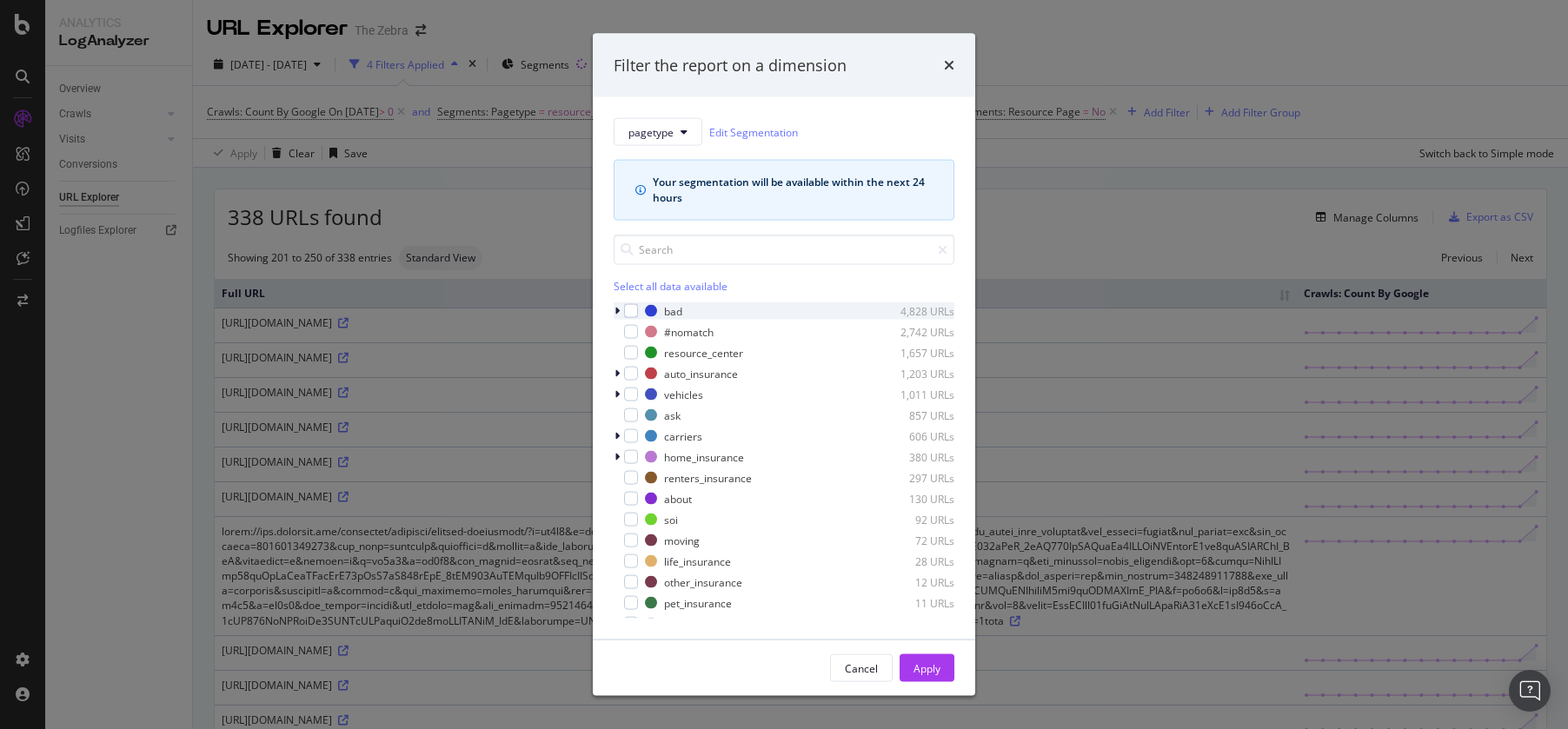
click at [620, 312] on div "modal" at bounding box center [618, 311] width 11 height 17
click at [1035, 121] on div "Filter the report on a dimension pagetype Edit Segmentation Your segmentation w…" at bounding box center [784, 364] width 1568 height 729
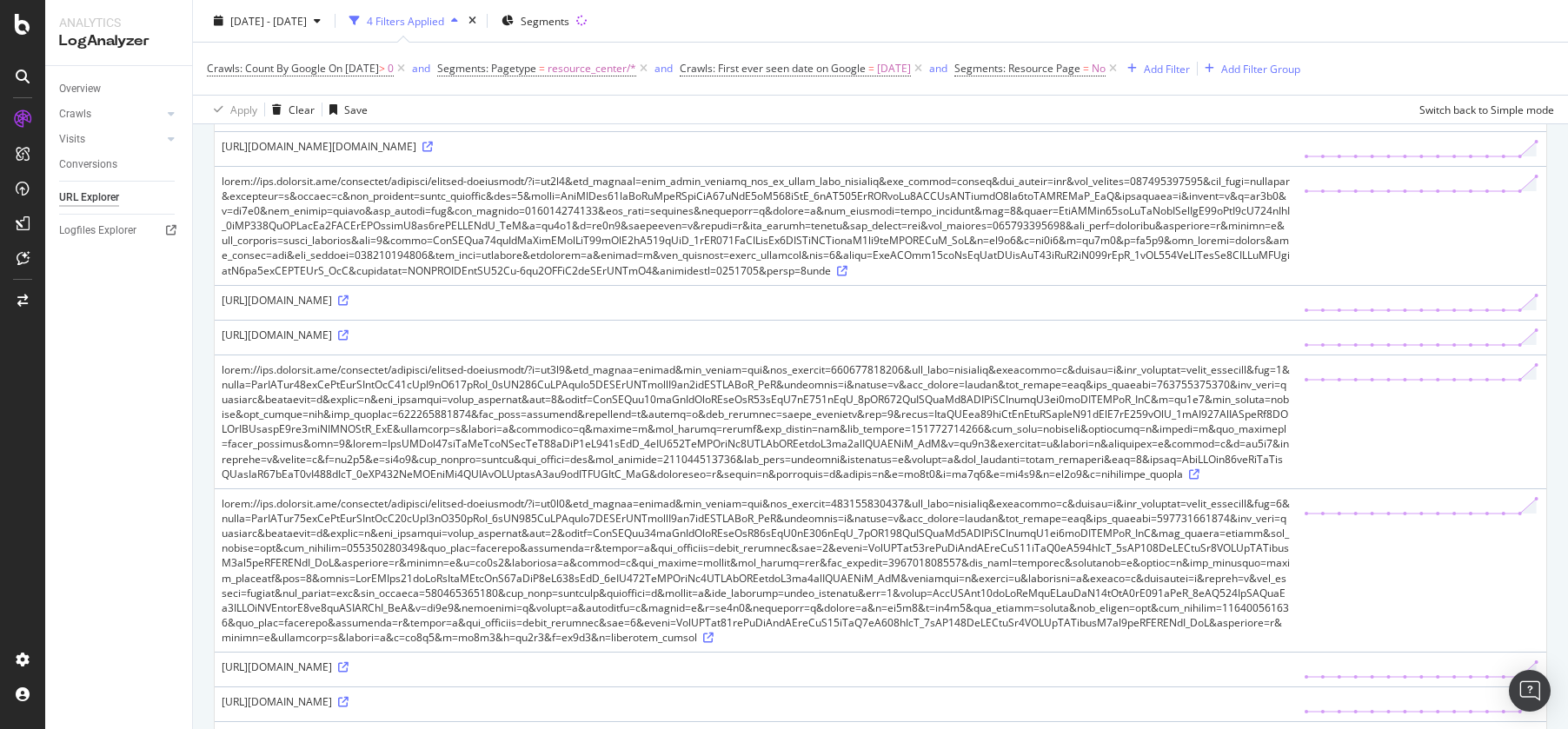
scroll to position [1861, 0]
